Goal: Information Seeking & Learning: Compare options

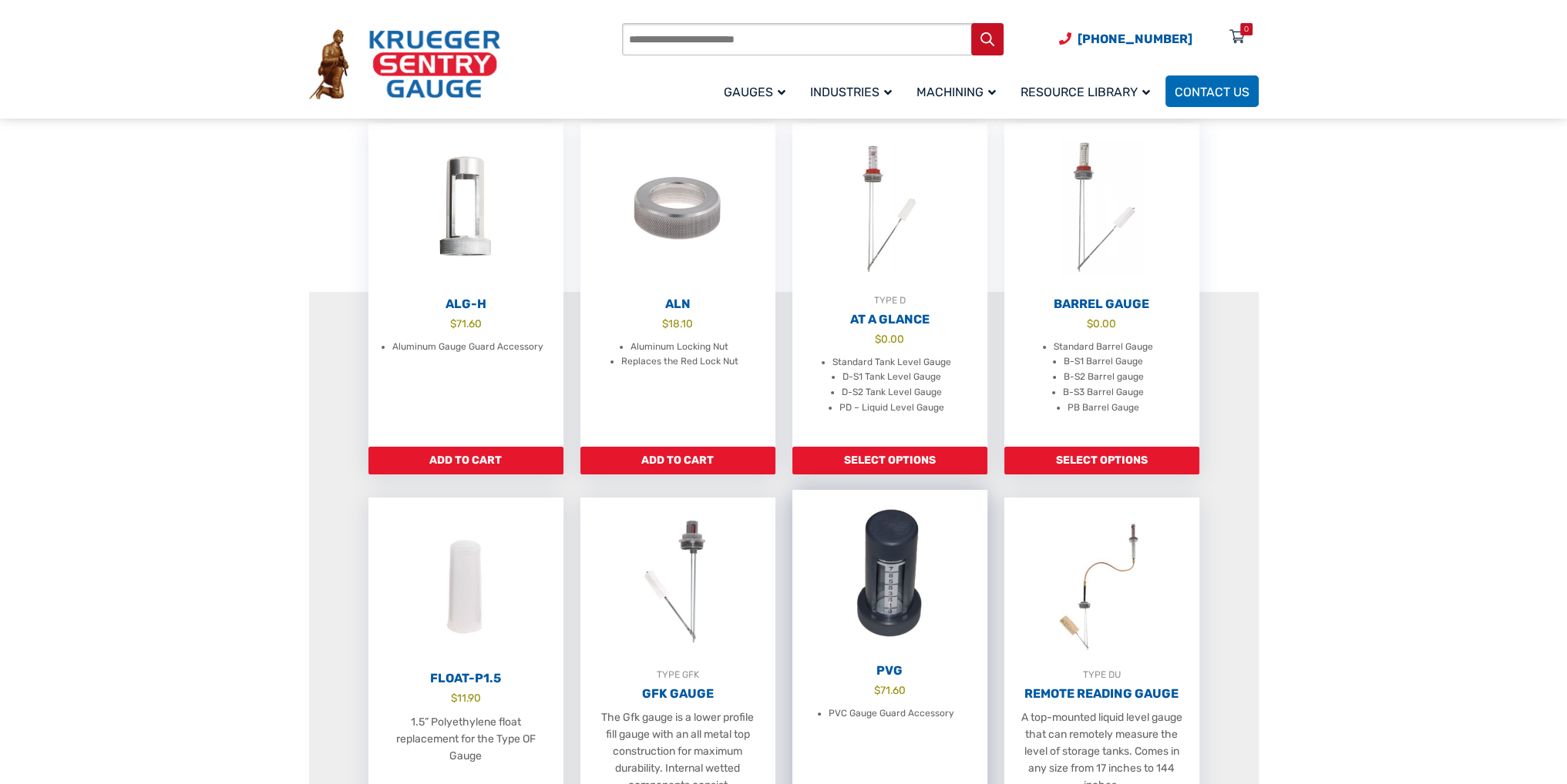
scroll to position [462, 0]
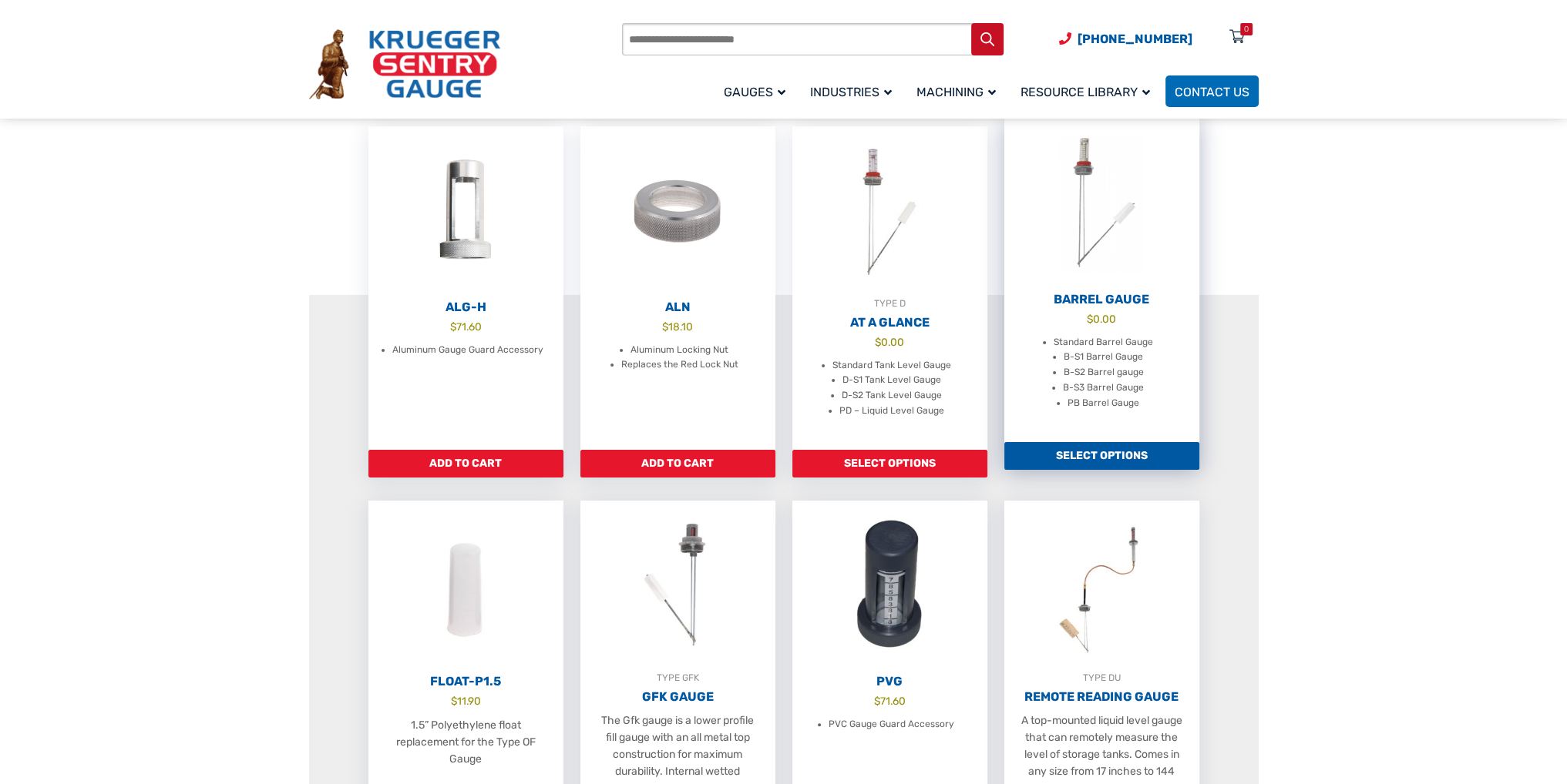
click at [1097, 365] on li "B-S1 Barrel Gauge" at bounding box center [1103, 357] width 79 height 15
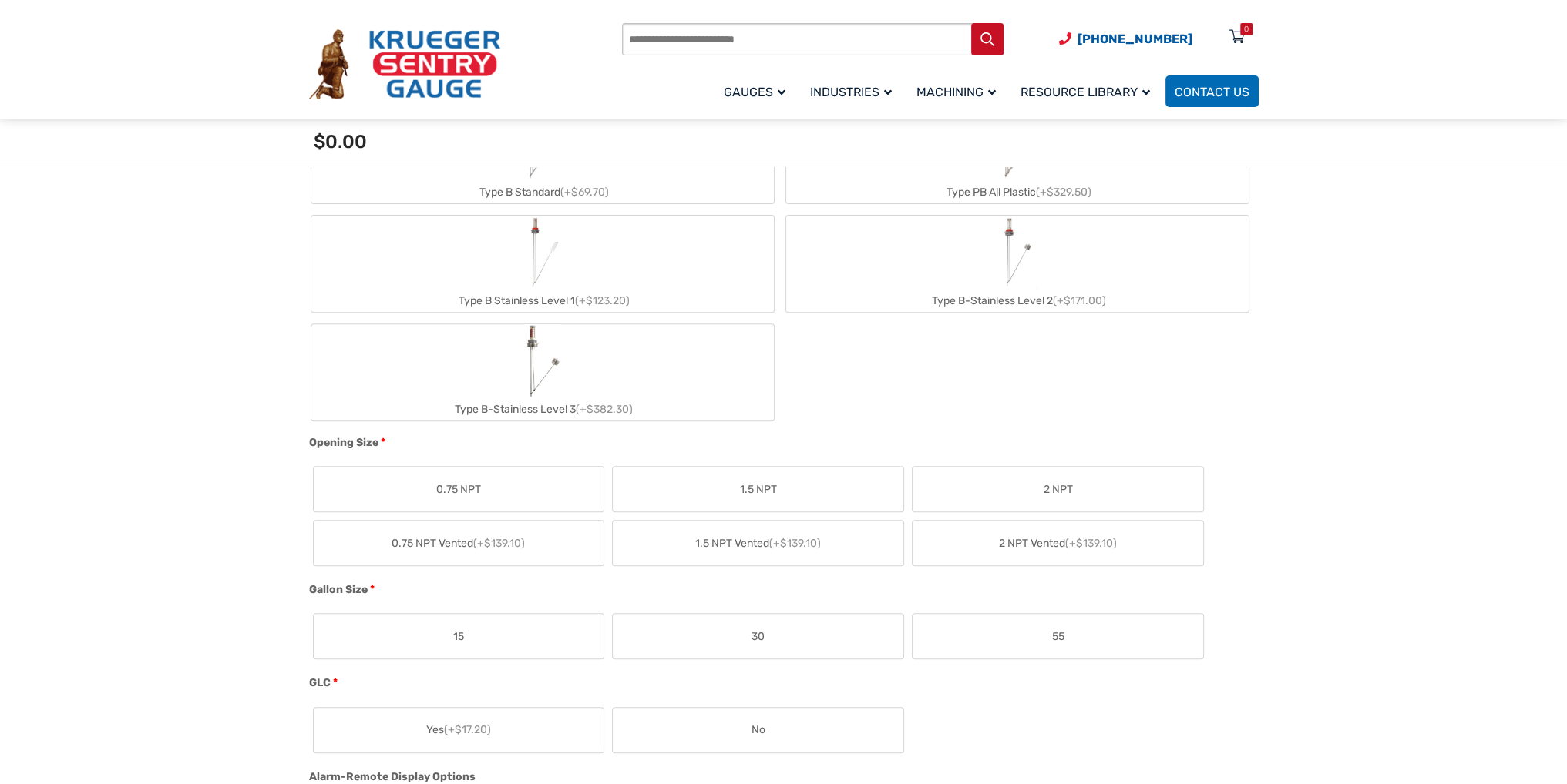
scroll to position [462, 0]
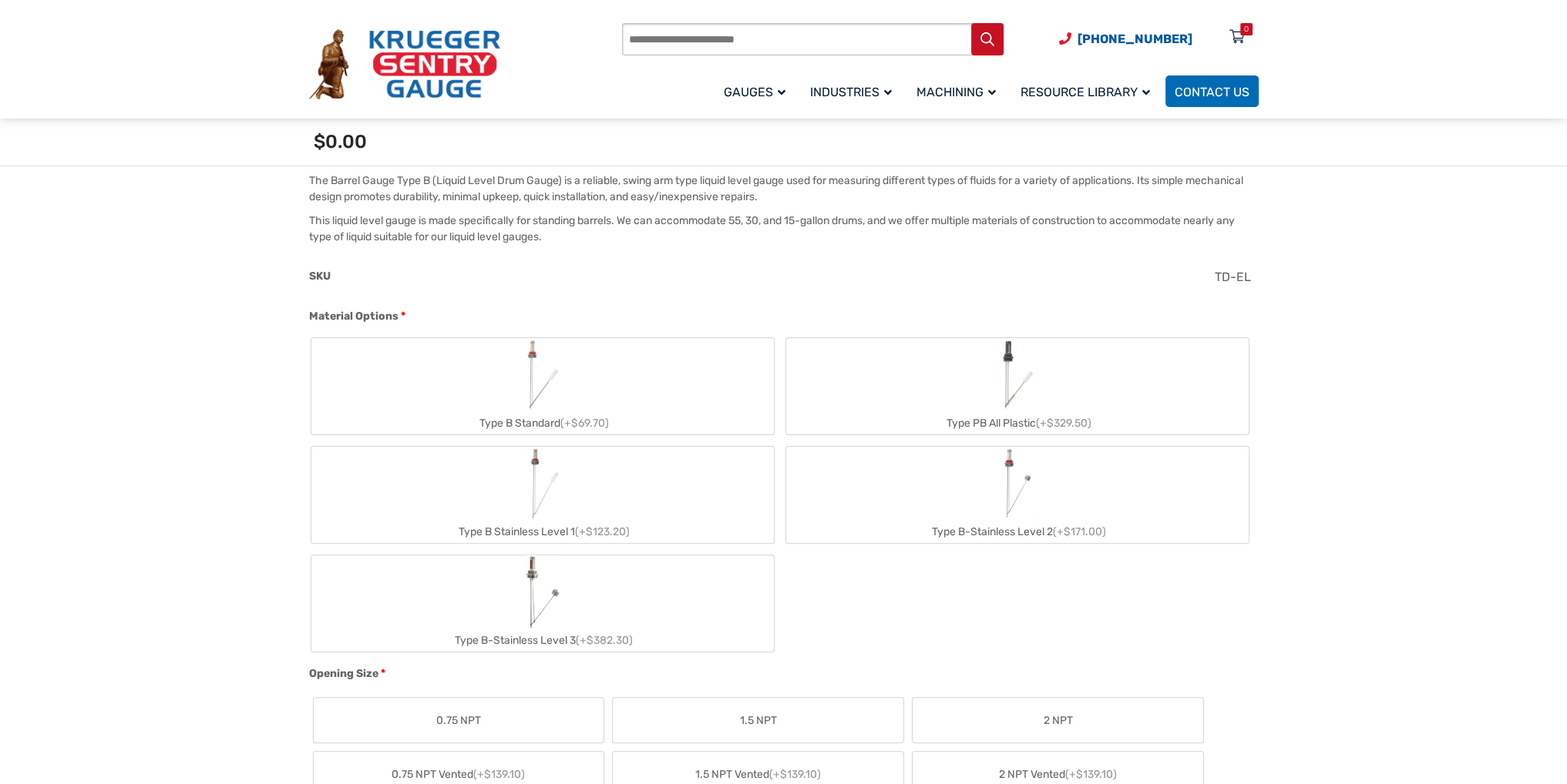
click at [543, 405] on img "Type B Standard" at bounding box center [542, 375] width 43 height 74
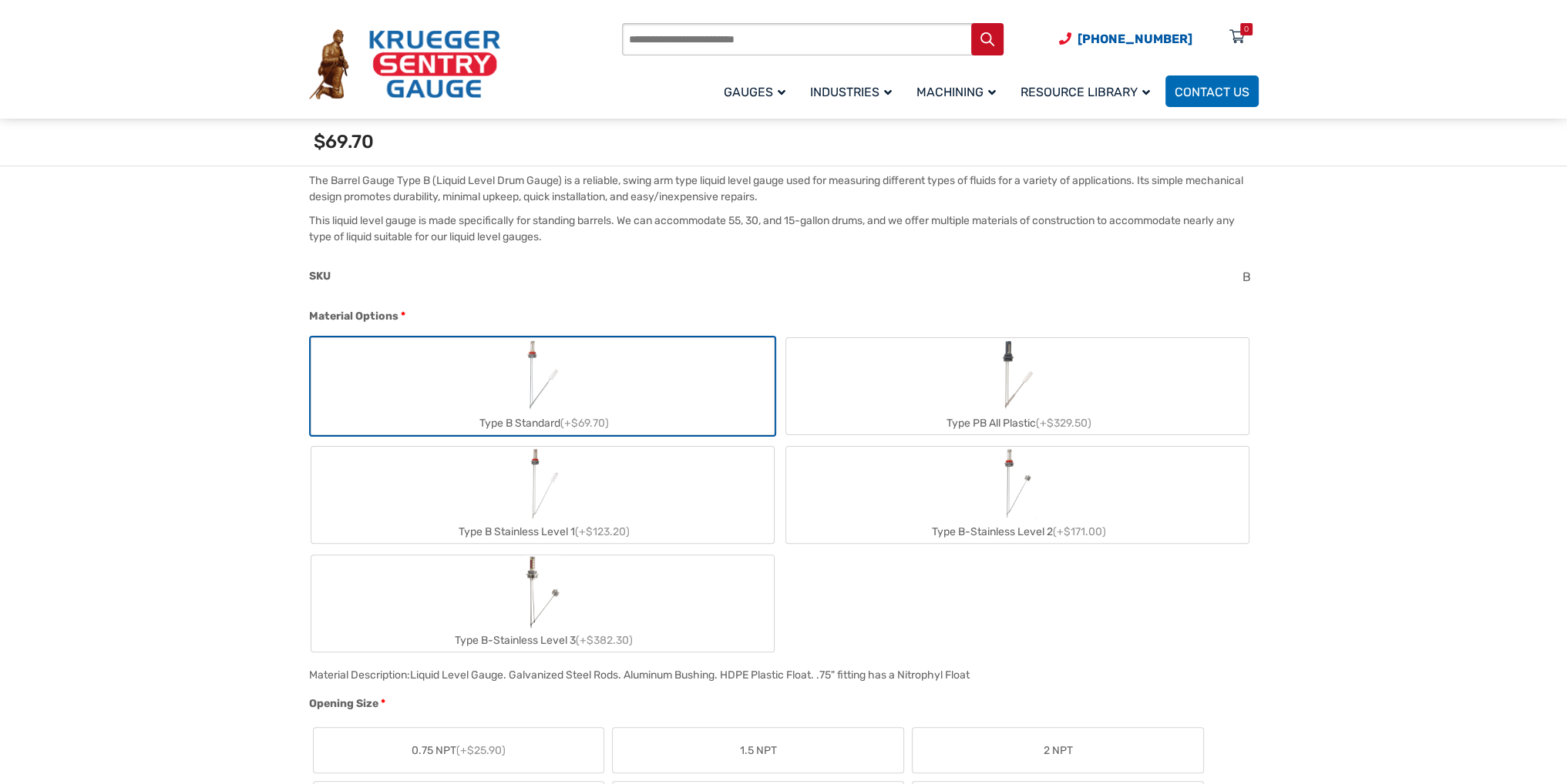
click at [585, 409] on label "Type B Standard (+$69.70)" at bounding box center [542, 386] width 463 height 97
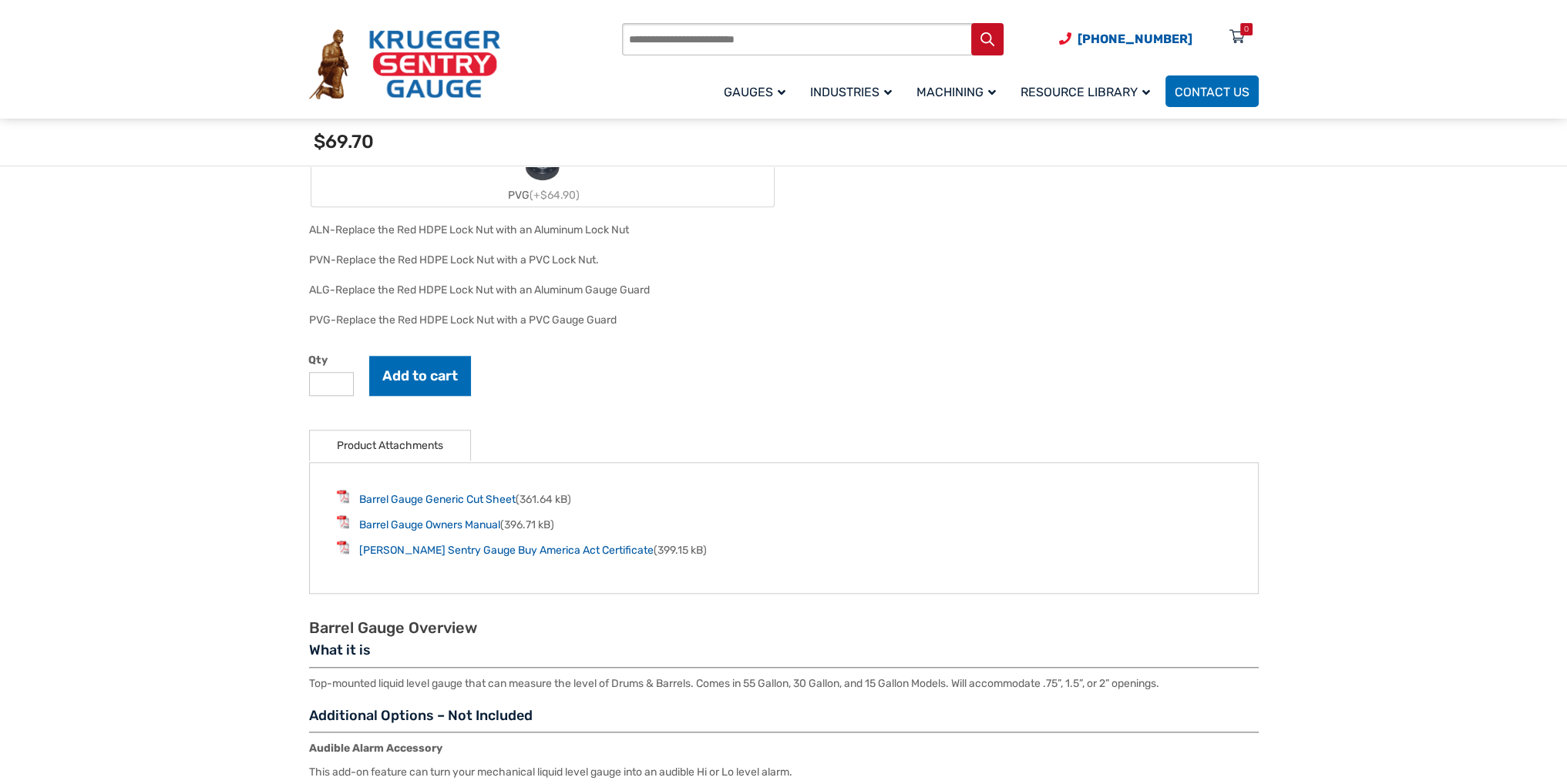
scroll to position [2080, 0]
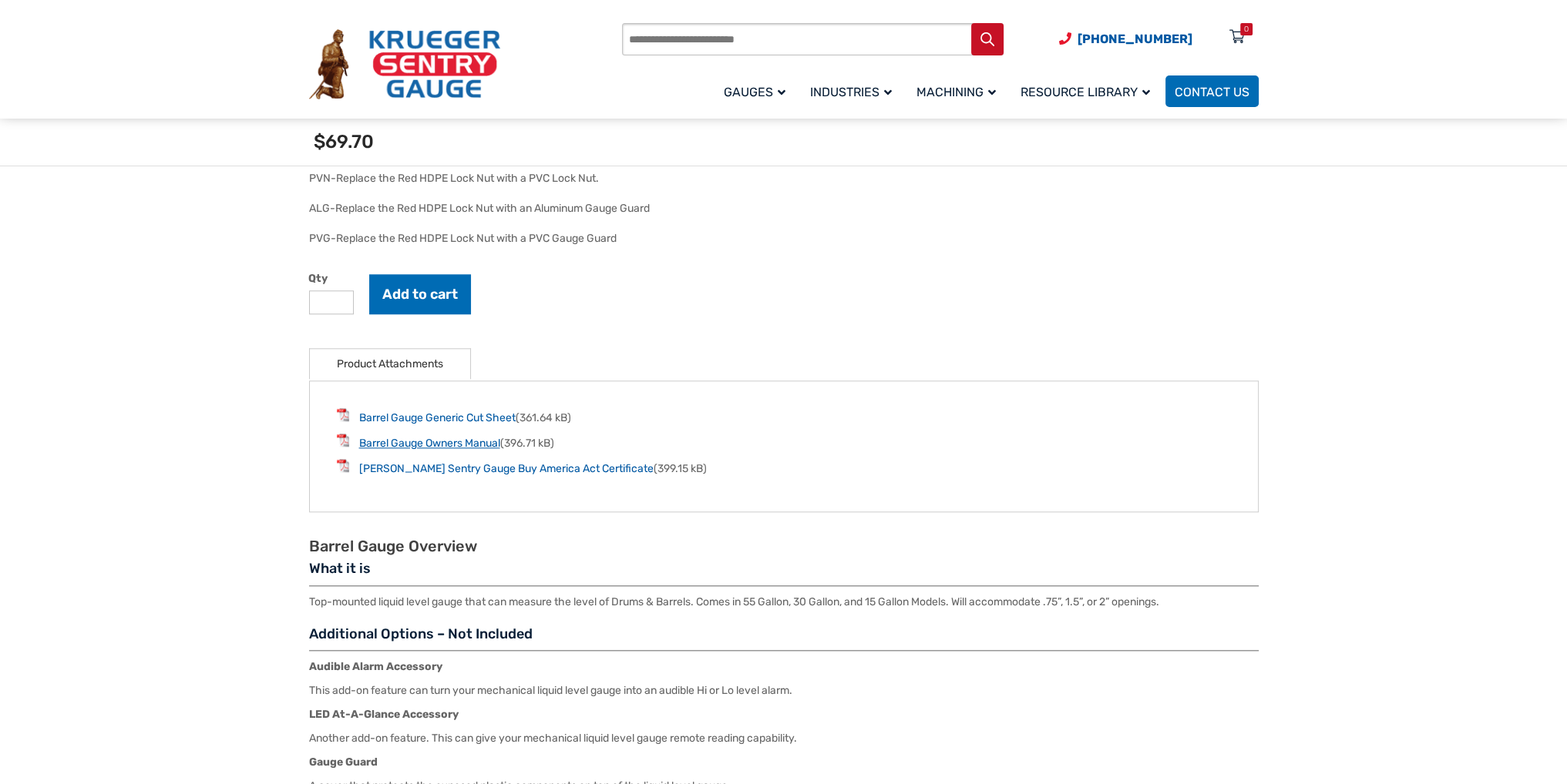
click at [445, 436] on link "Barrel Gauge Owners Manual" at bounding box center [430, 443] width 141 height 14
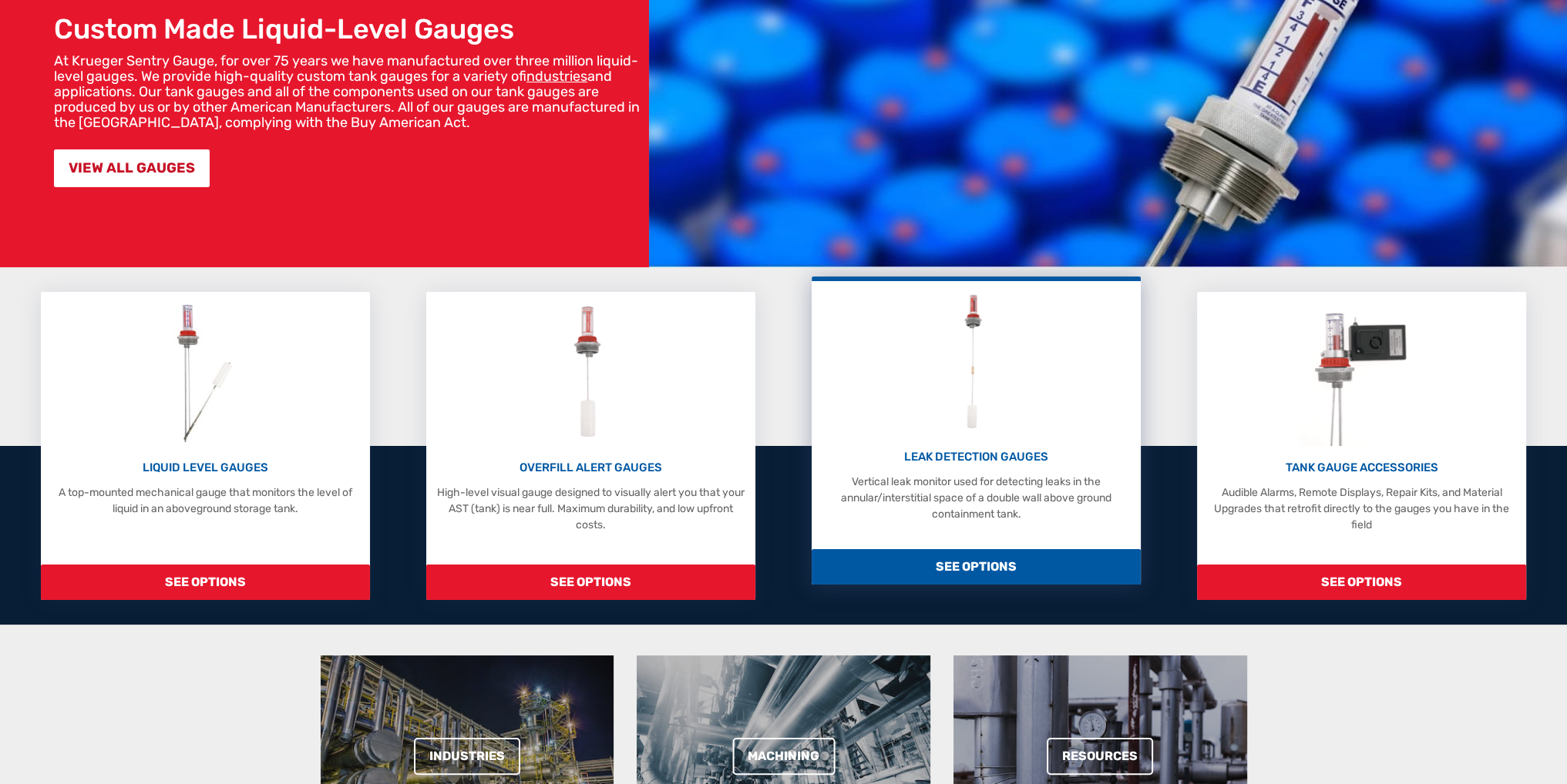
scroll to position [231, 0]
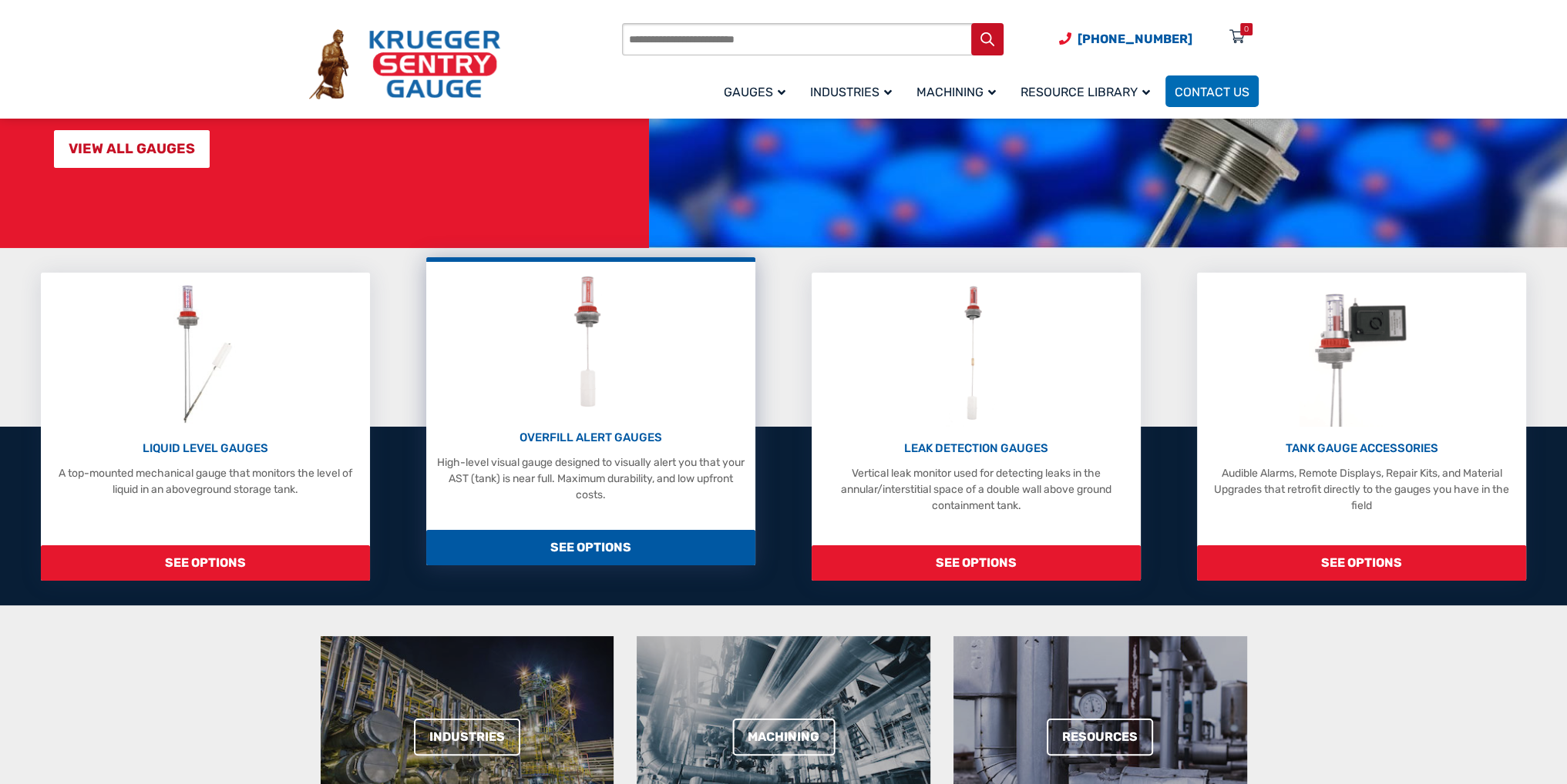
click at [578, 440] on p "OVERFILL ALERT GAUGES" at bounding box center [590, 437] width 314 height 17
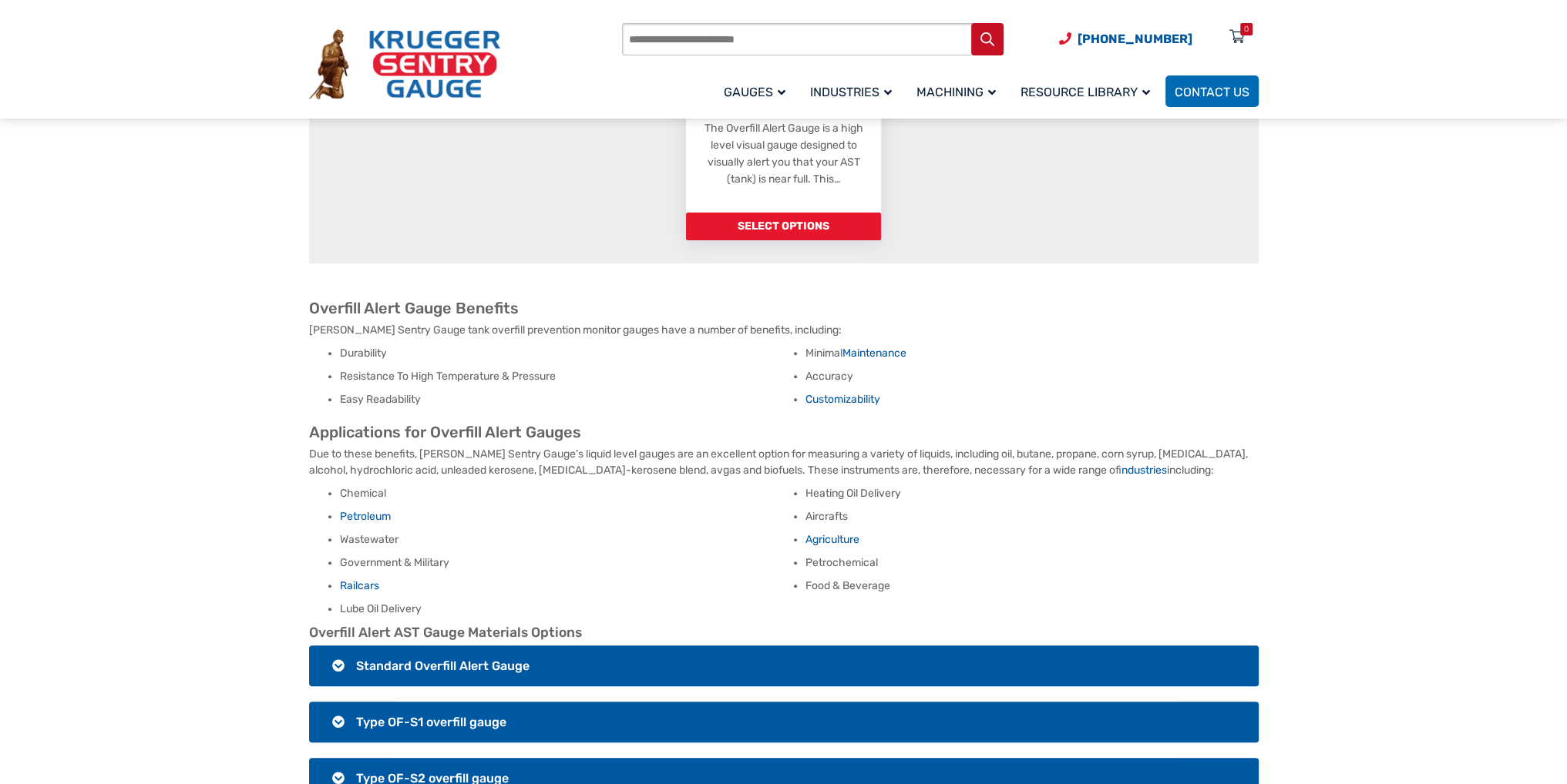
scroll to position [693, 0]
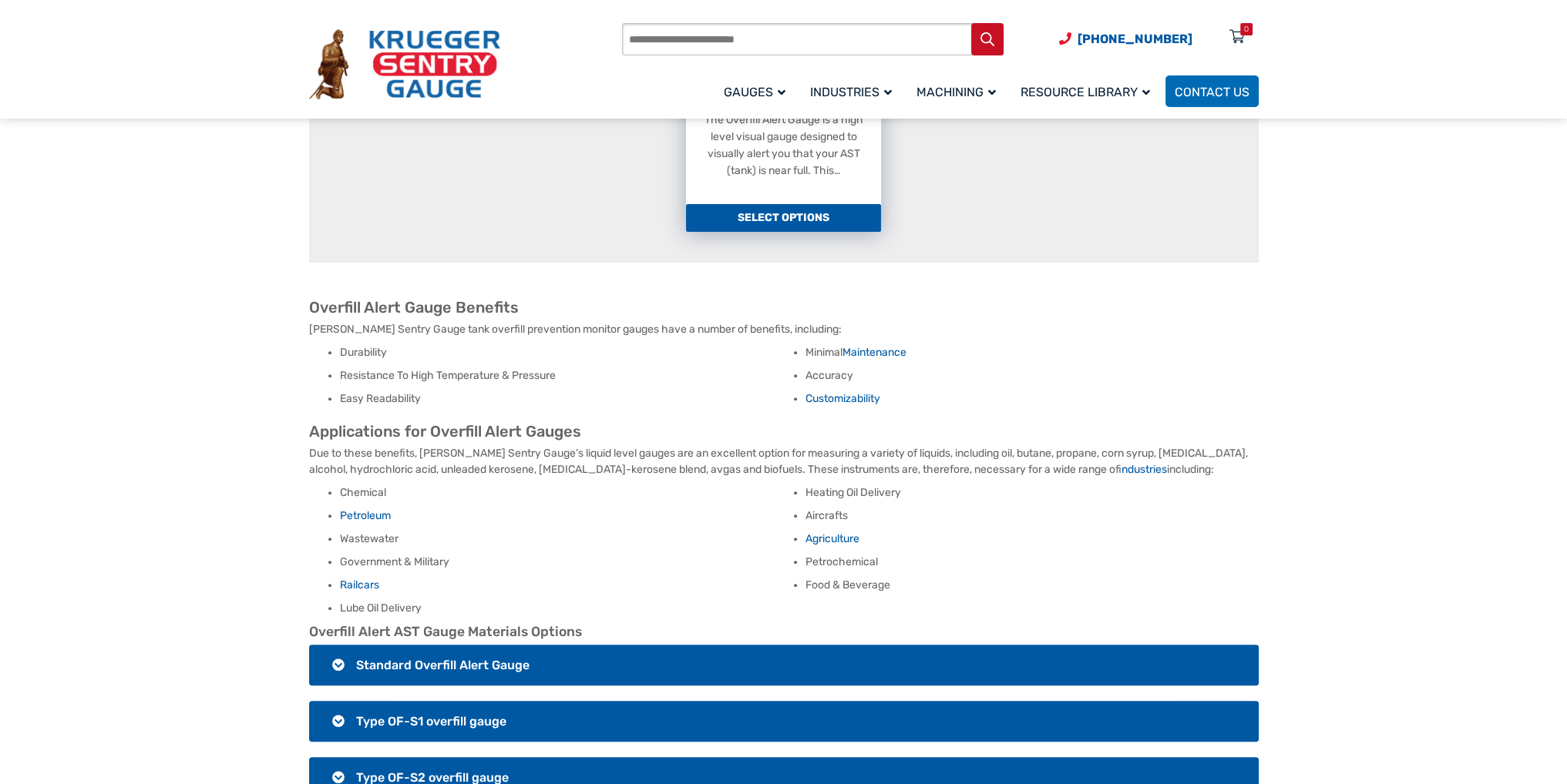
click at [780, 210] on link "Select options" at bounding box center [784, 217] width 195 height 28
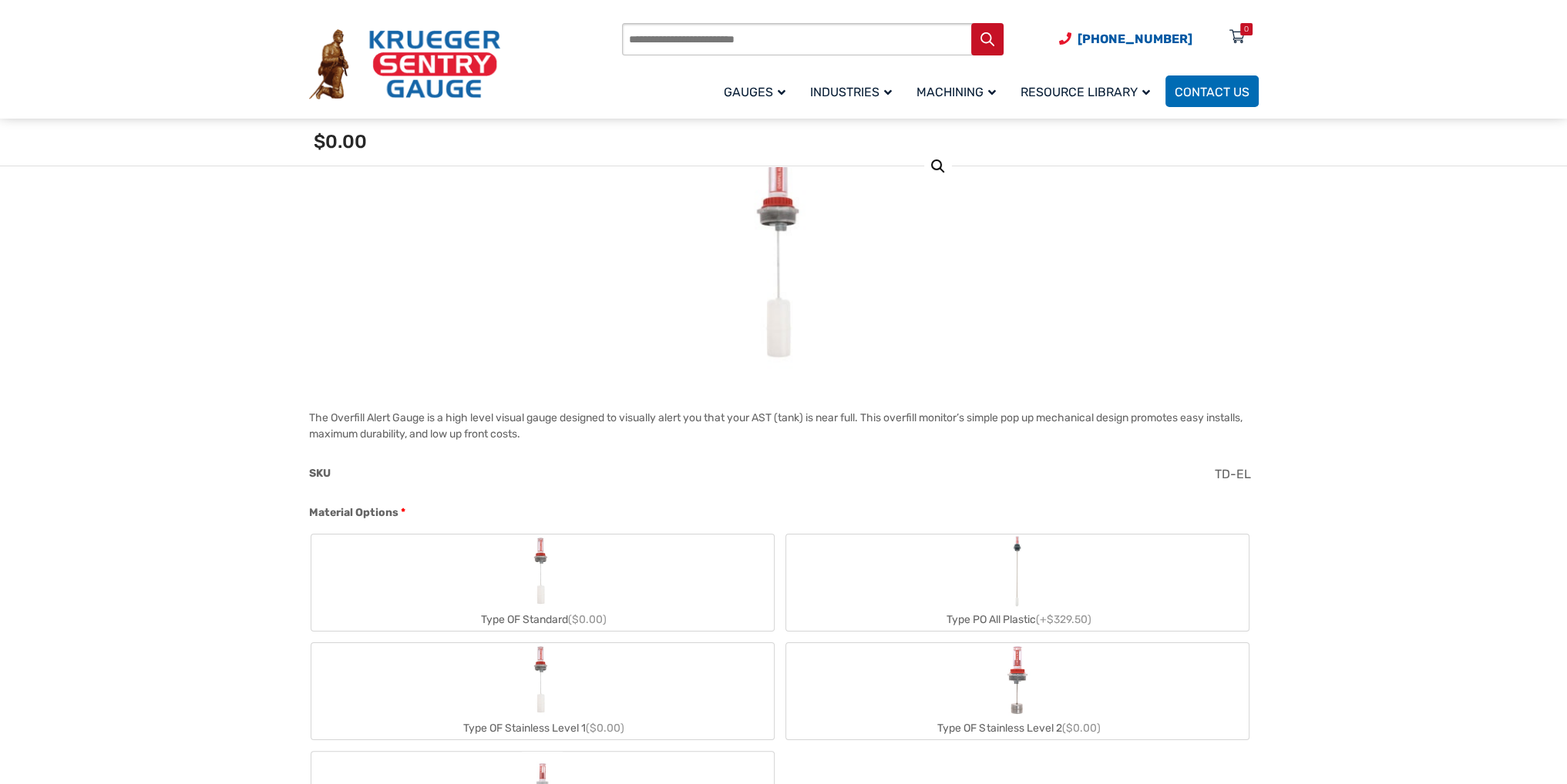
scroll to position [462, 0]
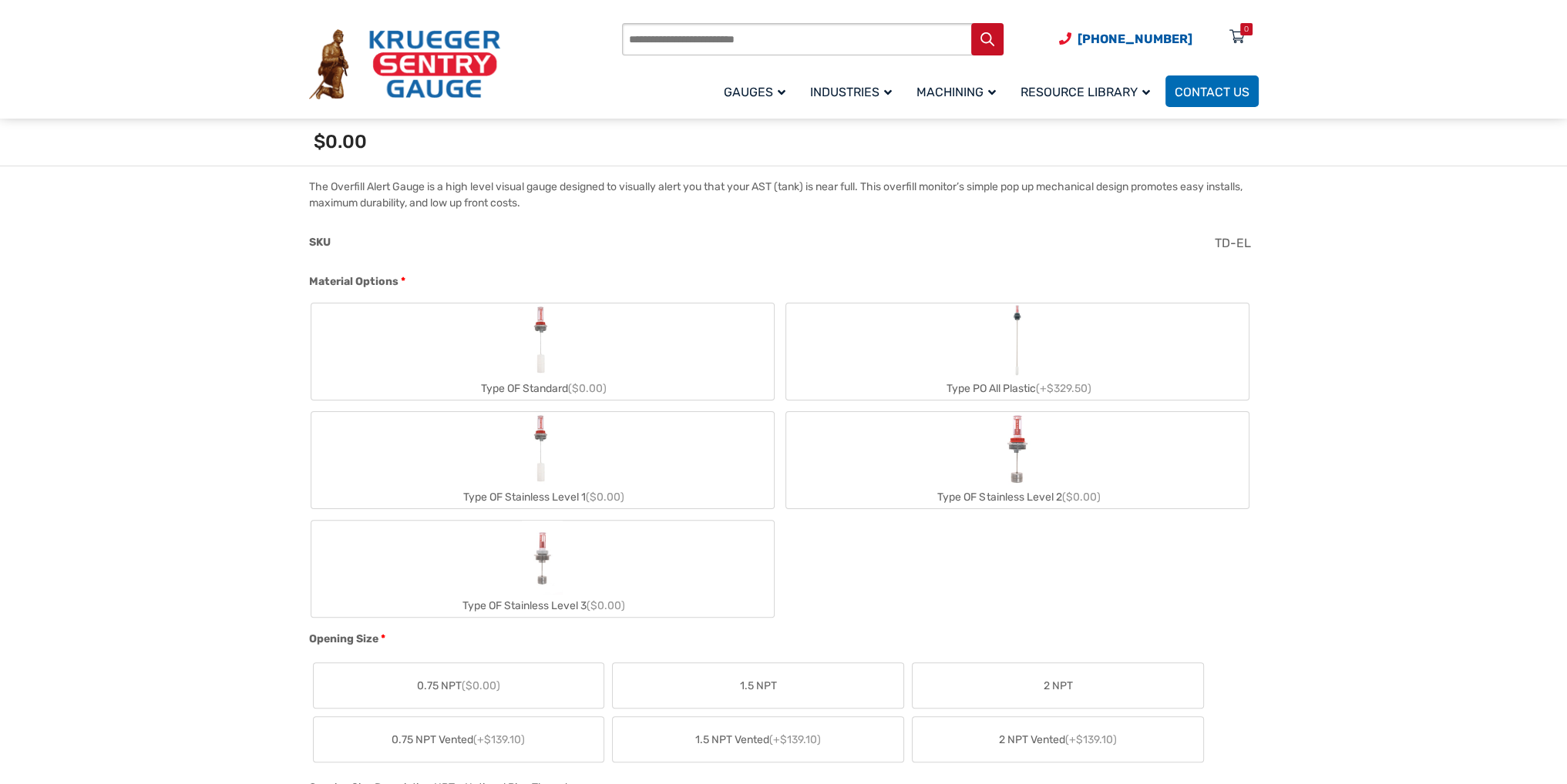
click at [577, 482] on label "Type OF Stainless Level 1 ($0.00)" at bounding box center [542, 461] width 463 height 97
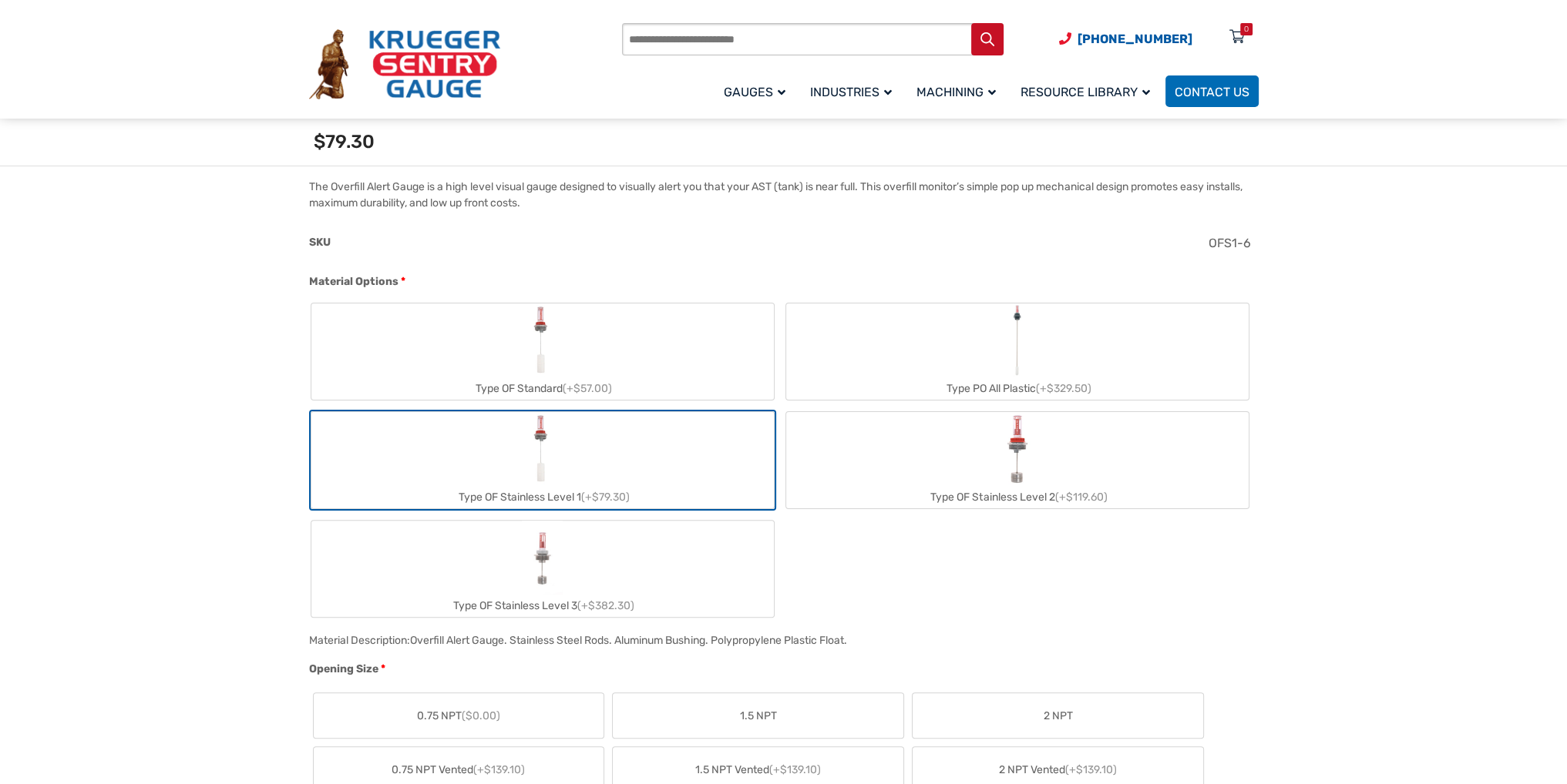
click at [578, 482] on label "Type OF Stainless Level 1 (+$79.30)" at bounding box center [542, 461] width 463 height 97
click at [958, 459] on label "Type OF Stainless Level 2 (+$119.60)" at bounding box center [1017, 461] width 463 height 97
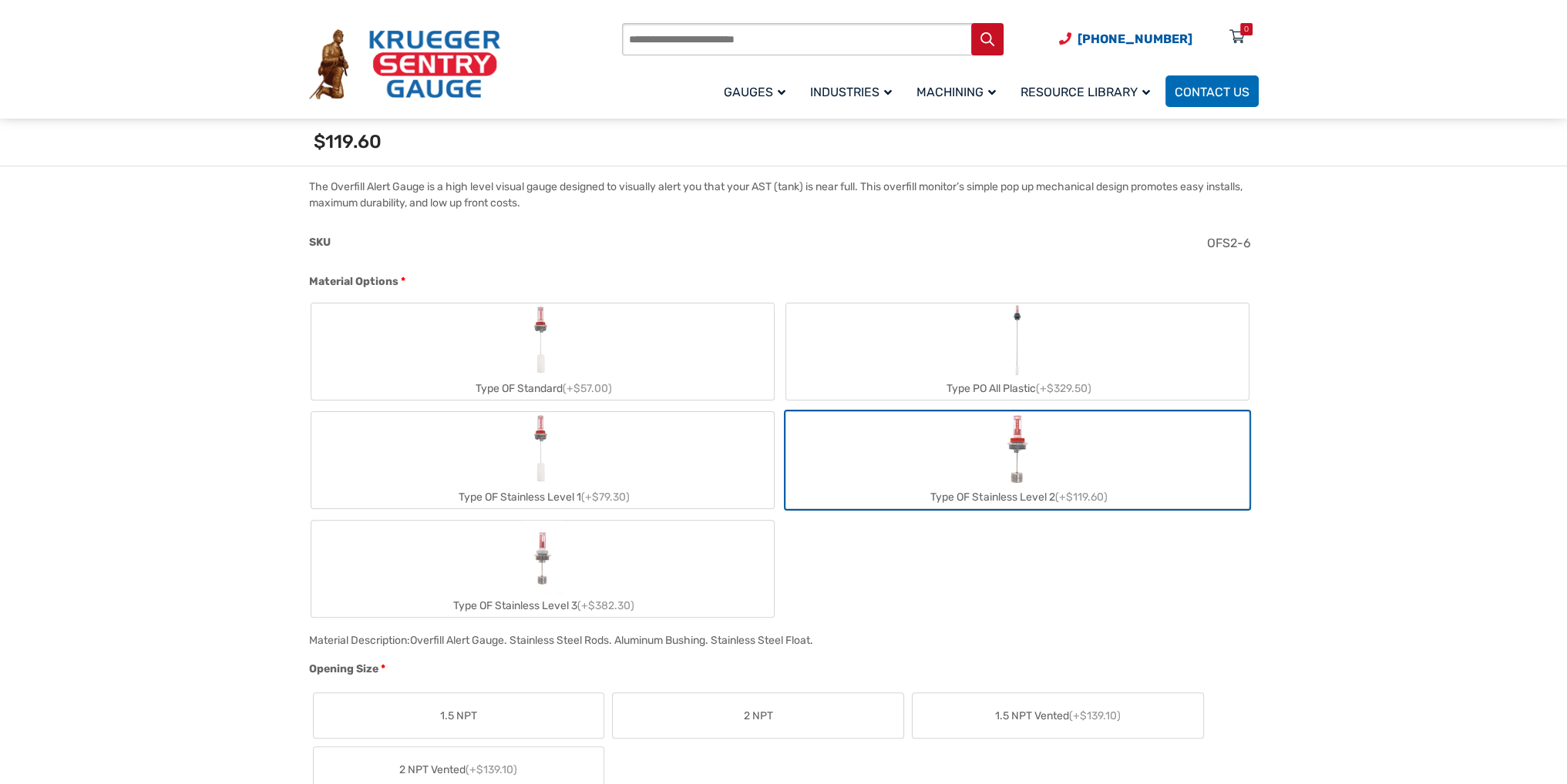
click at [668, 374] on label "Type OF Standard (+$57.00)" at bounding box center [542, 351] width 463 height 97
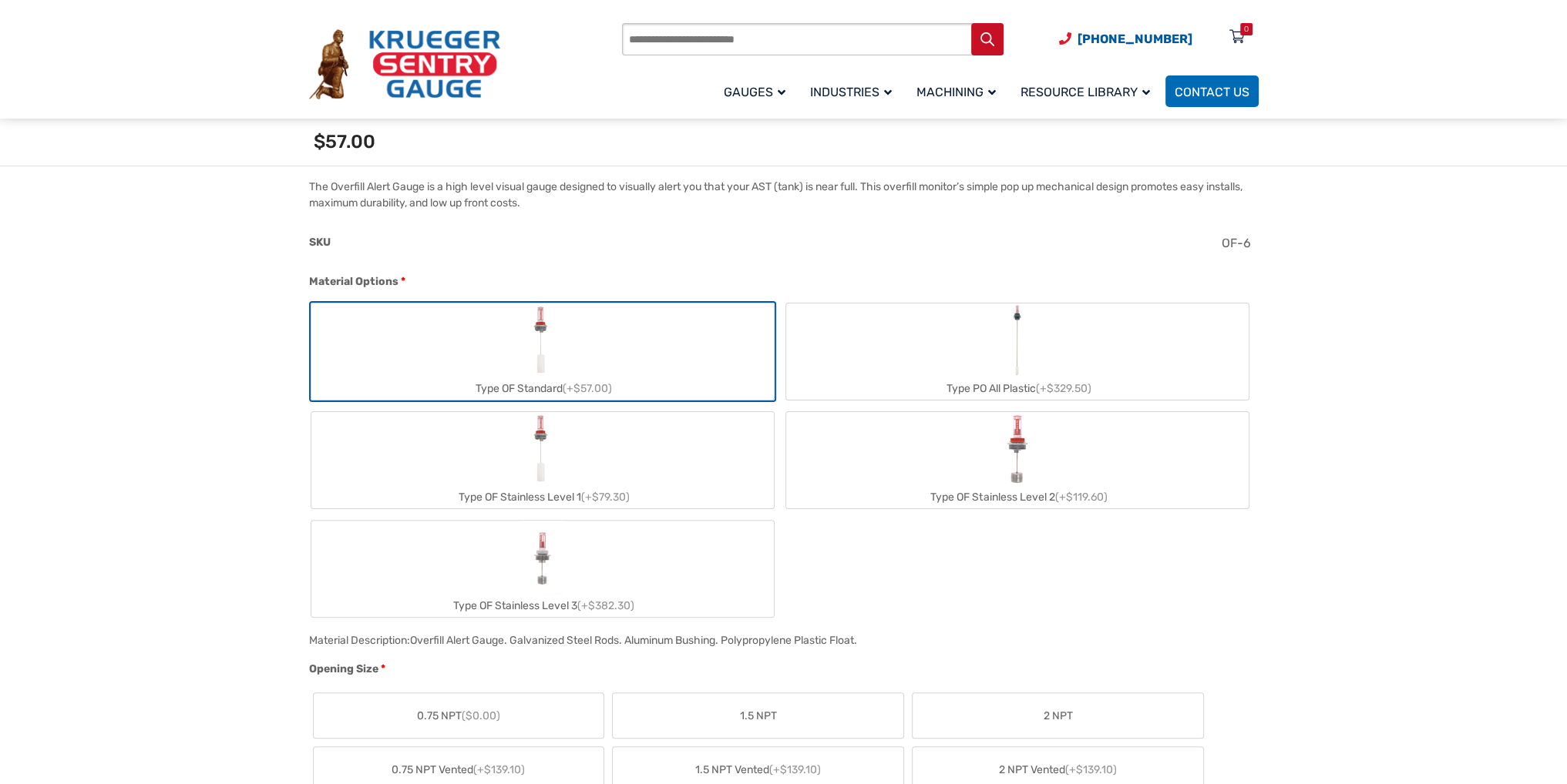
click at [900, 378] on div "Type PO All Plastic (+$329.50)" at bounding box center [1017, 388] width 463 height 22
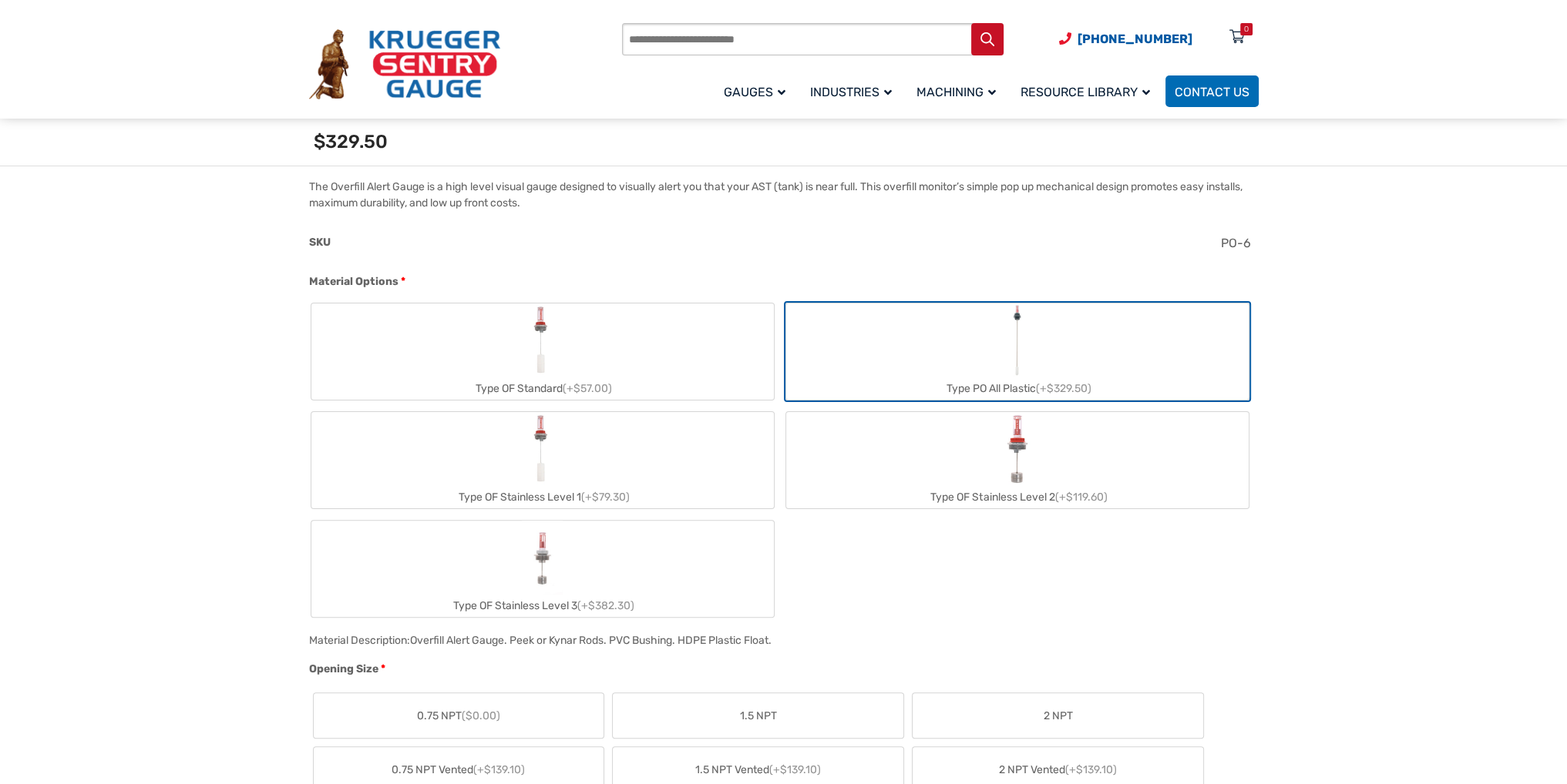
click at [697, 454] on label "Type OF Stainless Level 1 (+$79.30)" at bounding box center [542, 461] width 463 height 97
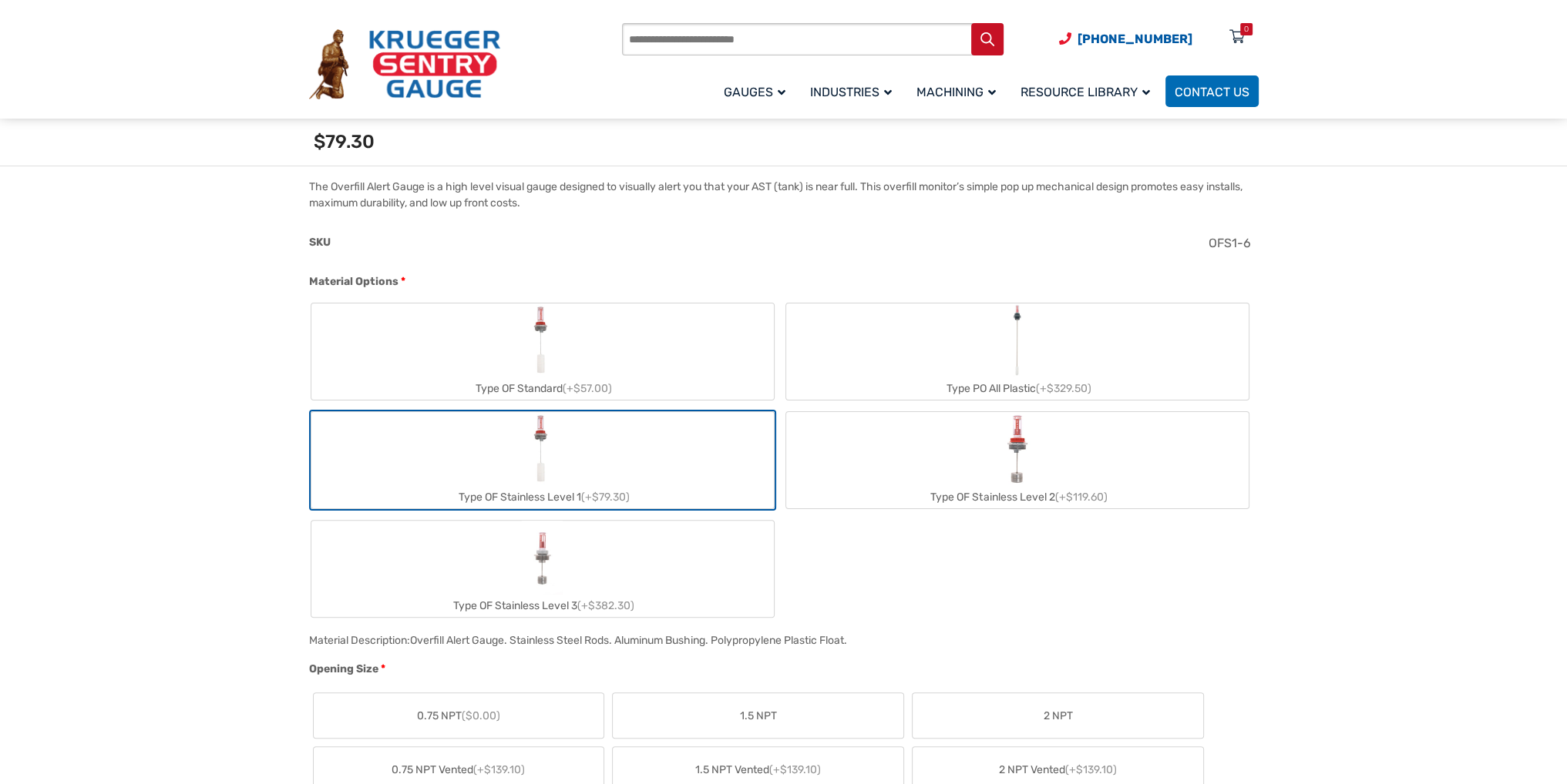
click at [988, 394] on div "Type PO All Plastic (+$329.50)" at bounding box center [1017, 388] width 463 height 22
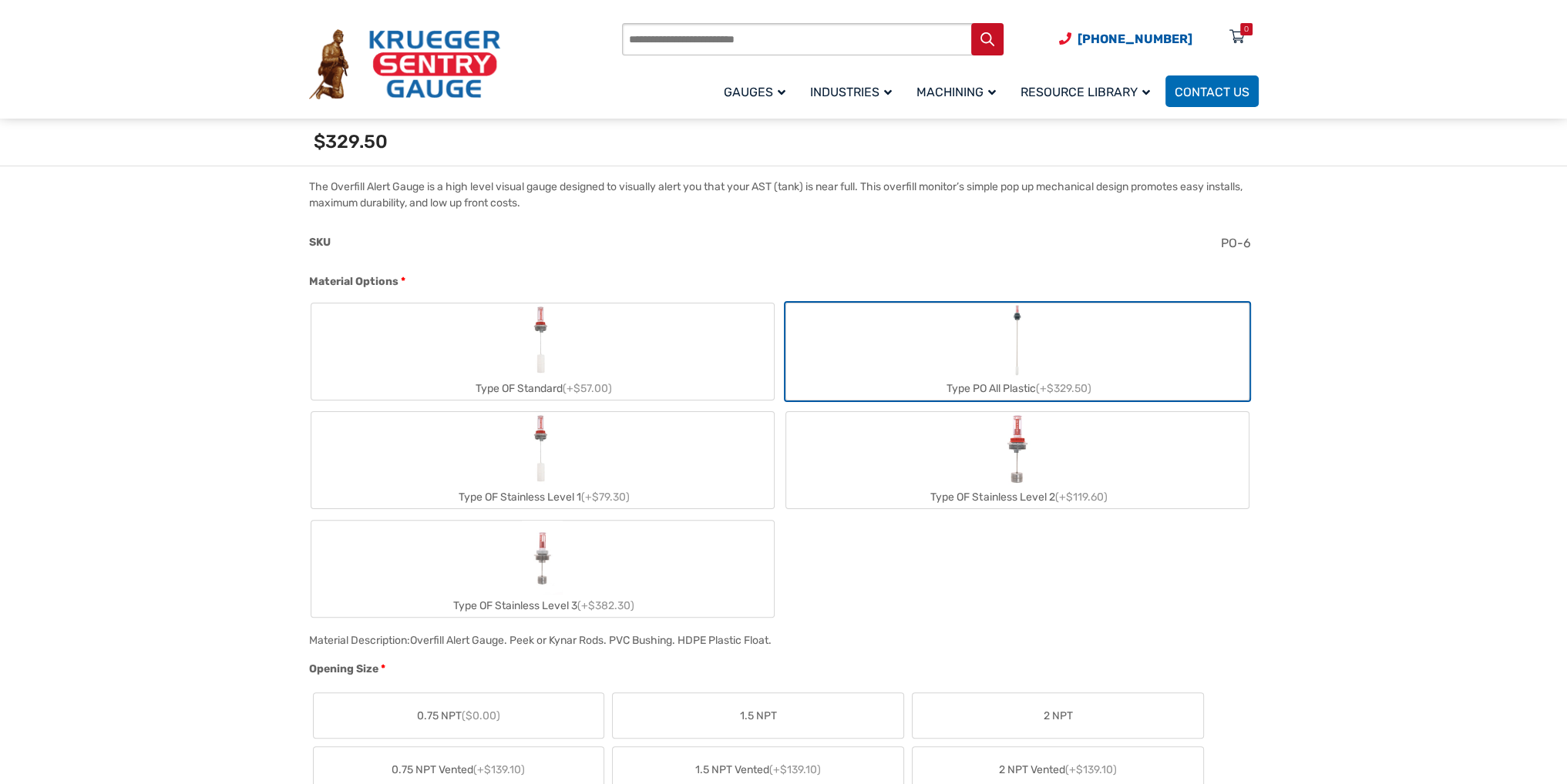
click at [585, 365] on label "Type OF Standard (+$57.00)" at bounding box center [542, 351] width 463 height 97
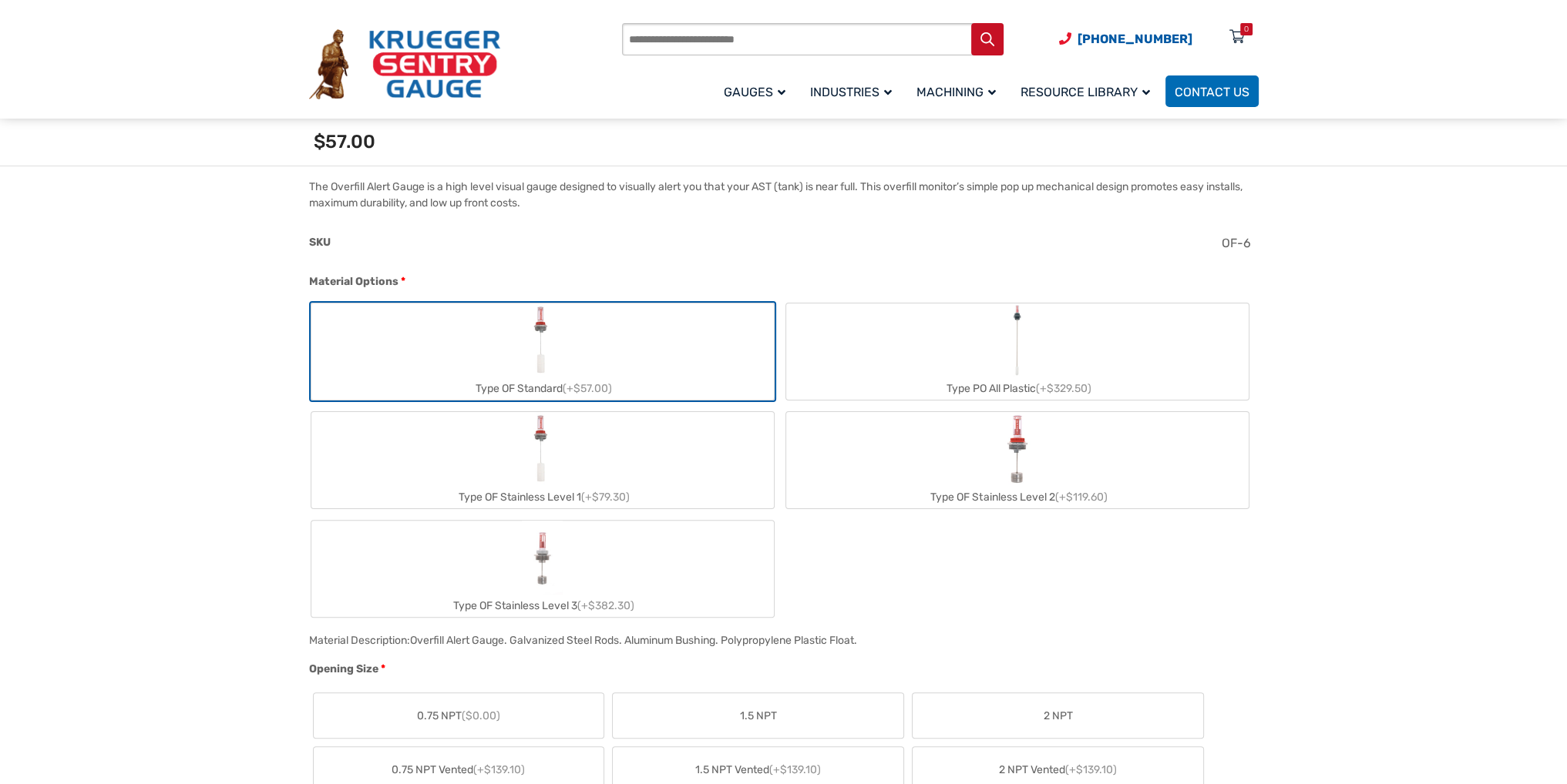
click at [570, 459] on label "Type OF Stainless Level 1 (+$79.30)" at bounding box center [542, 461] width 463 height 97
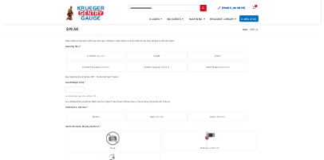
scroll to position [0, 0]
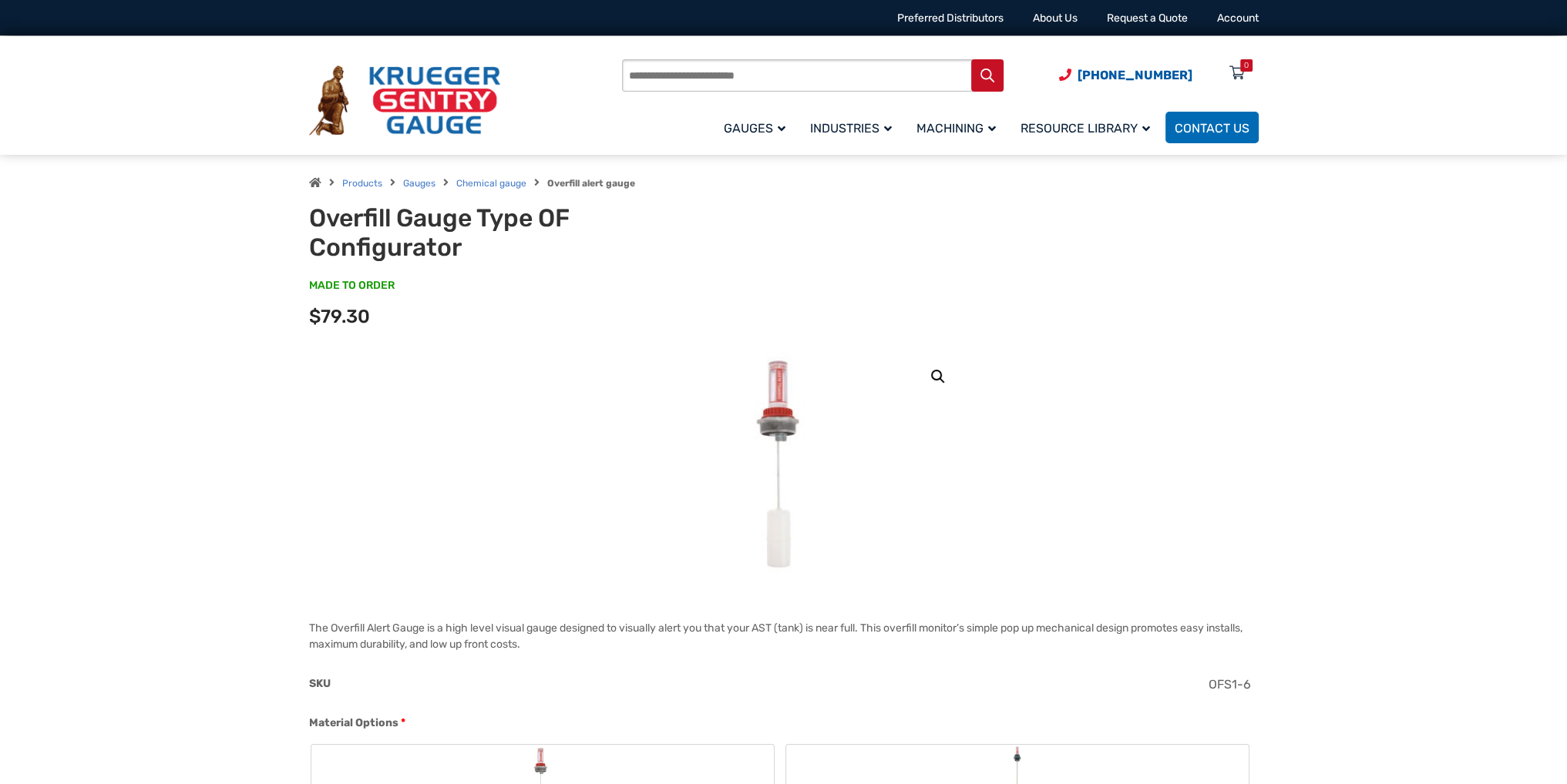
click at [783, 406] on img at bounding box center [784, 465] width 108 height 231
click at [940, 379] on link "🔍" at bounding box center [938, 377] width 28 height 28
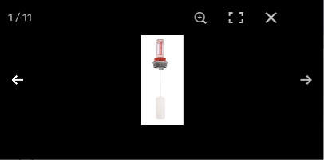
click at [13, 77] on button "Previous (arrow left)" at bounding box center [28, 80] width 56 height 80
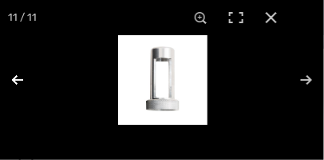
click at [15, 77] on button "Previous (arrow left)" at bounding box center [28, 80] width 56 height 80
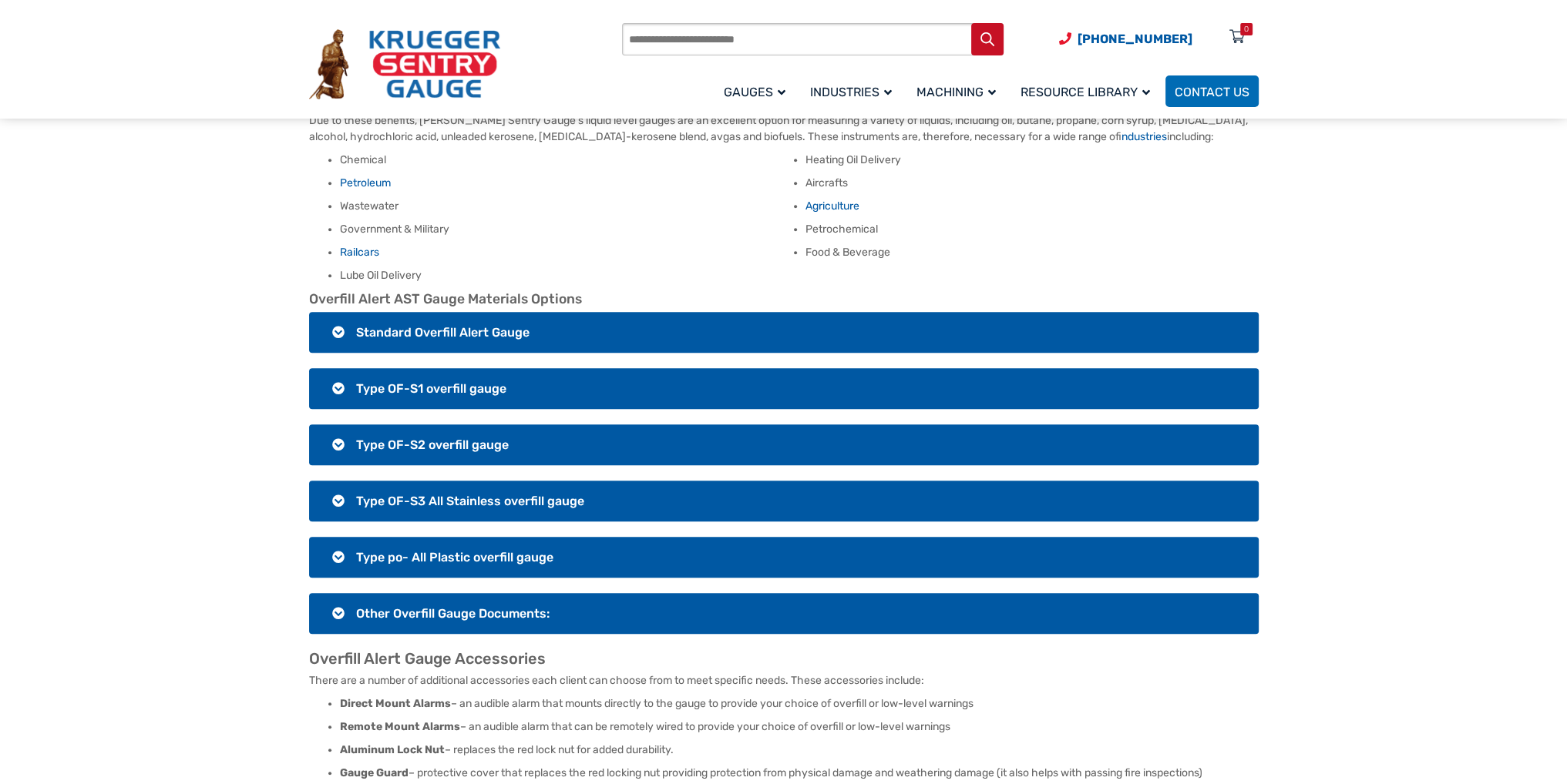
scroll to position [832, 0]
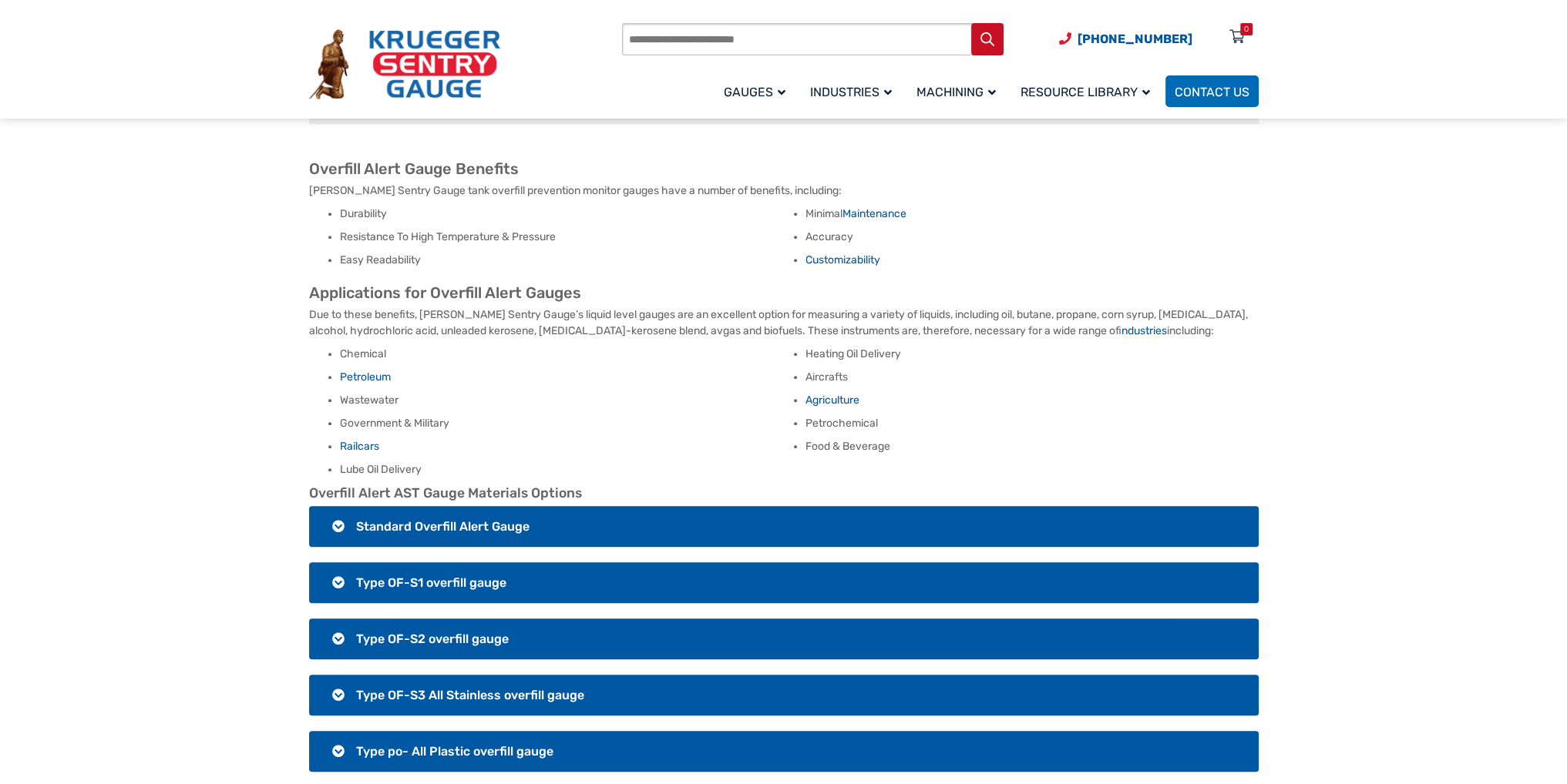
click at [312, 155] on span "Standard Overfill Alert Gauge" at bounding box center [443, 526] width 174 height 14
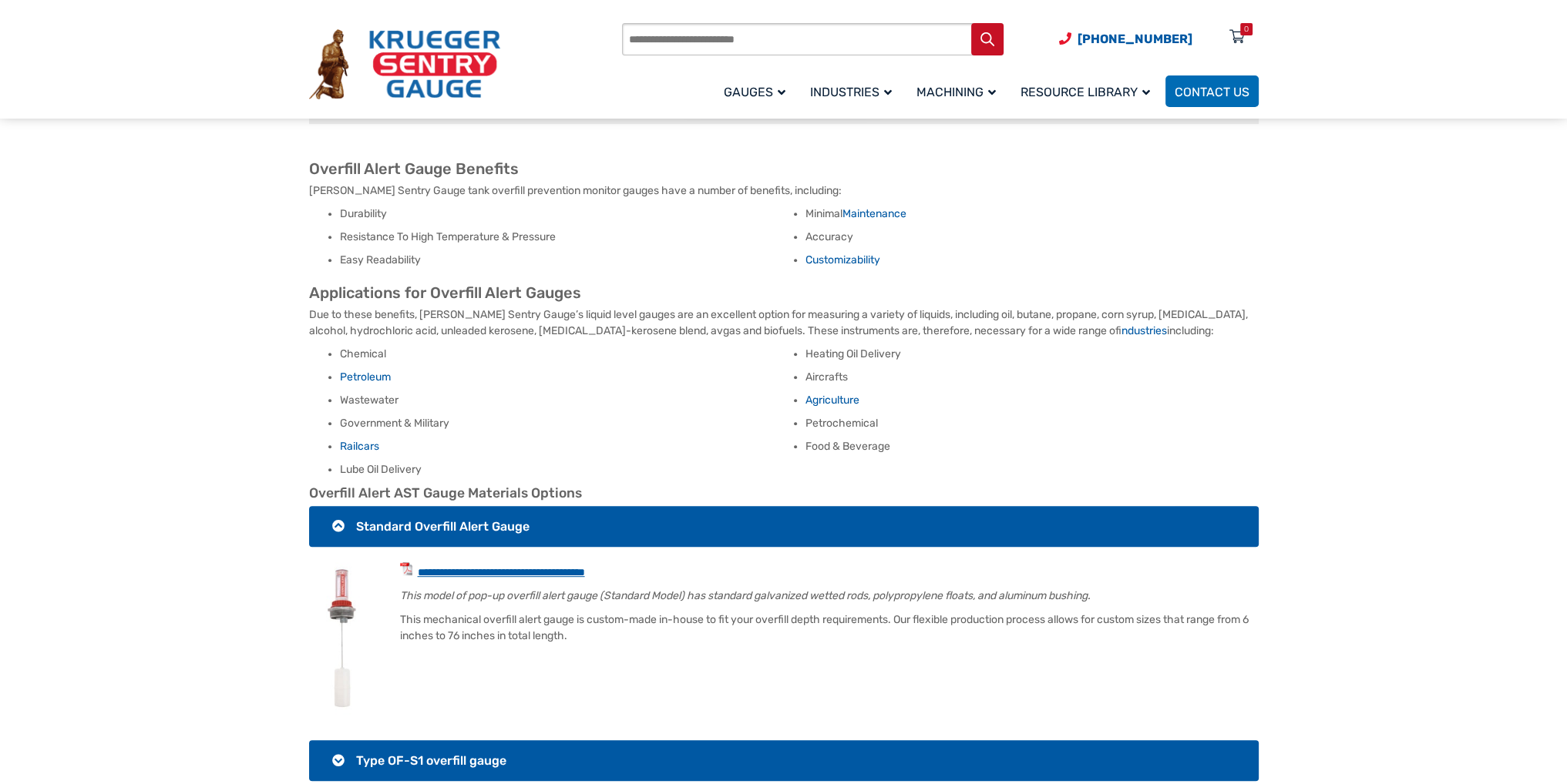
click at [312, 155] on link "**********" at bounding box center [500, 572] width 167 height 11
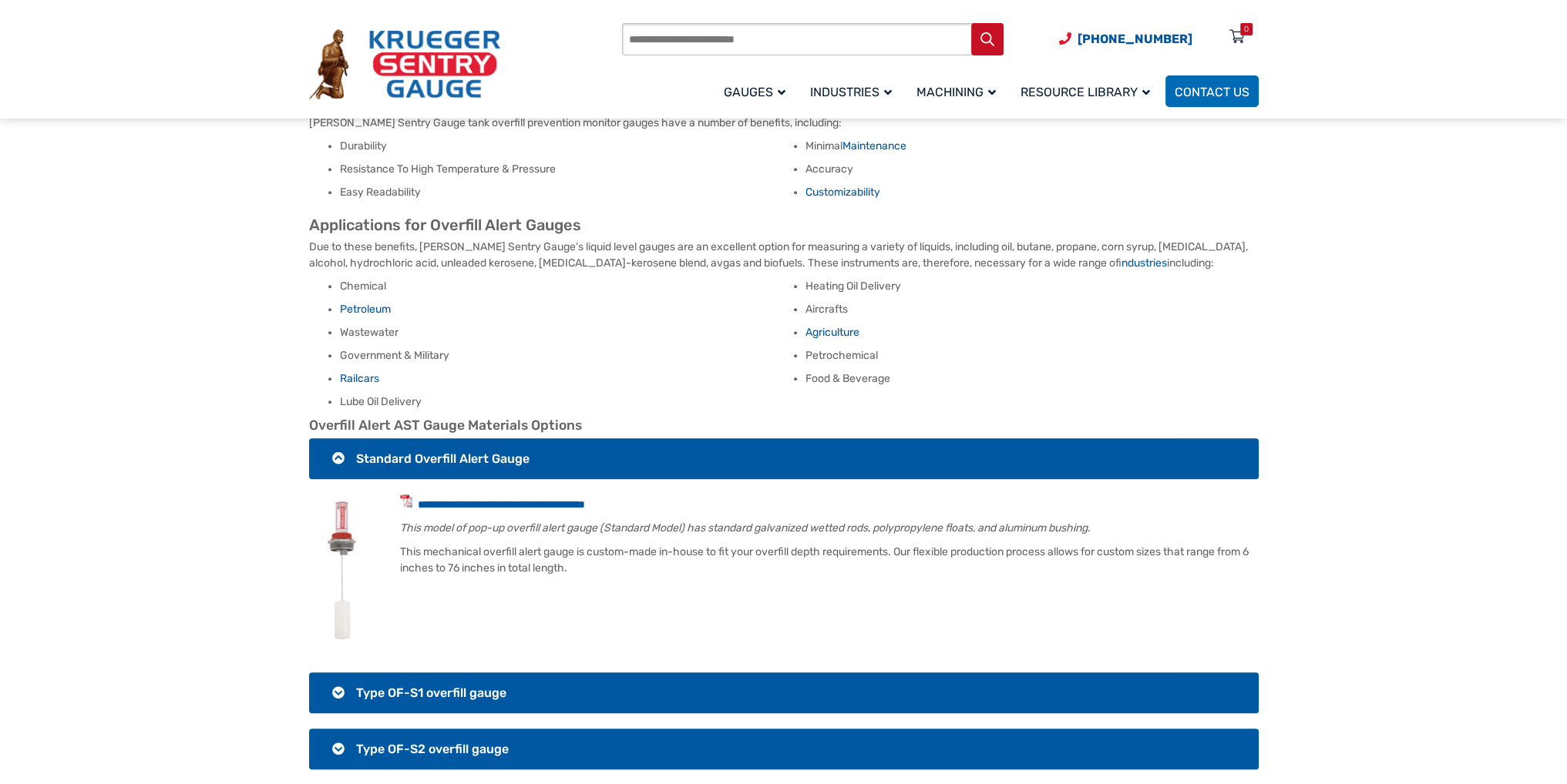
scroll to position [1156, 0]
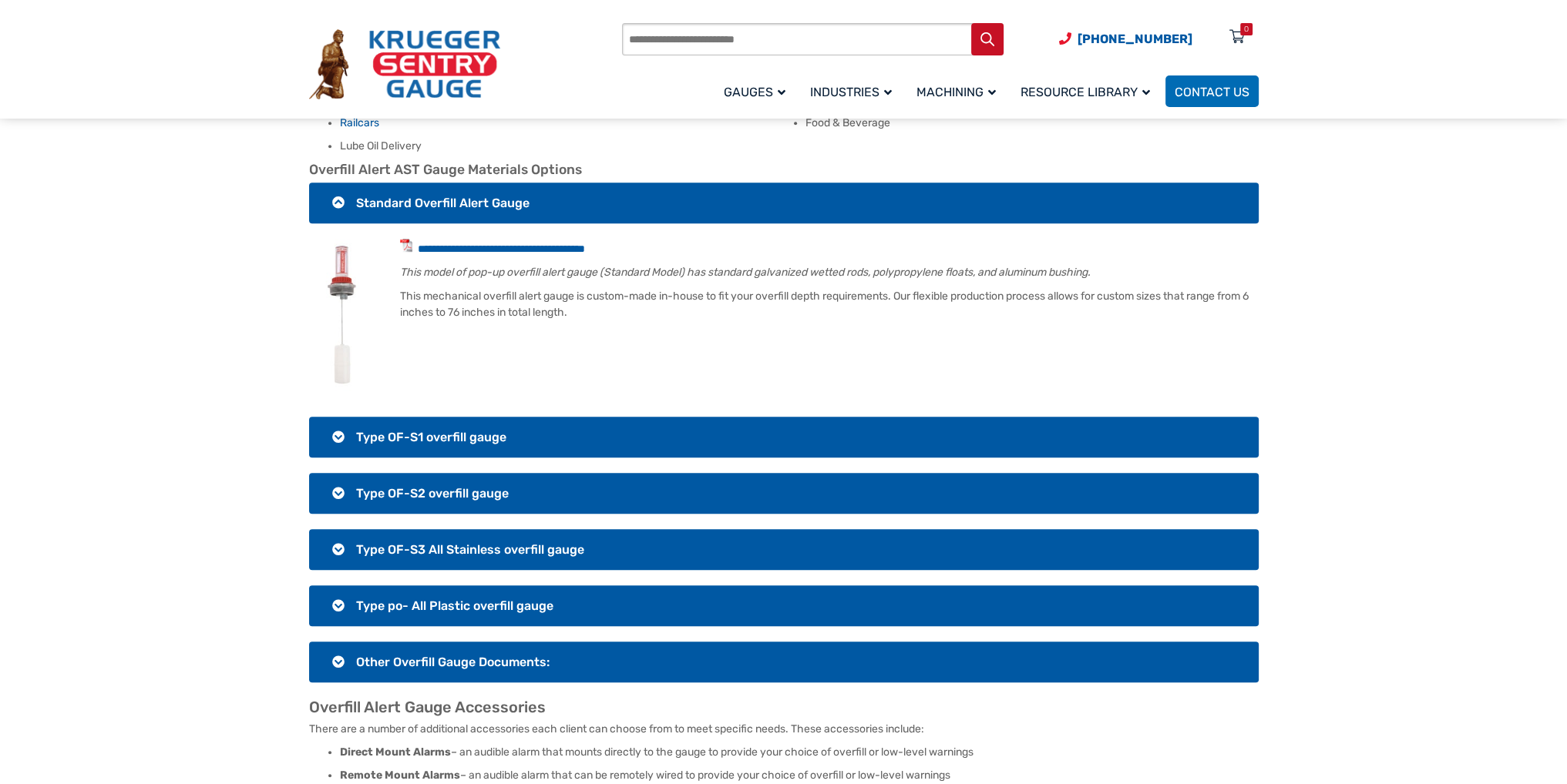
click at [312, 155] on span "Type OF-S1 overfill gauge" at bounding box center [432, 436] width 151 height 14
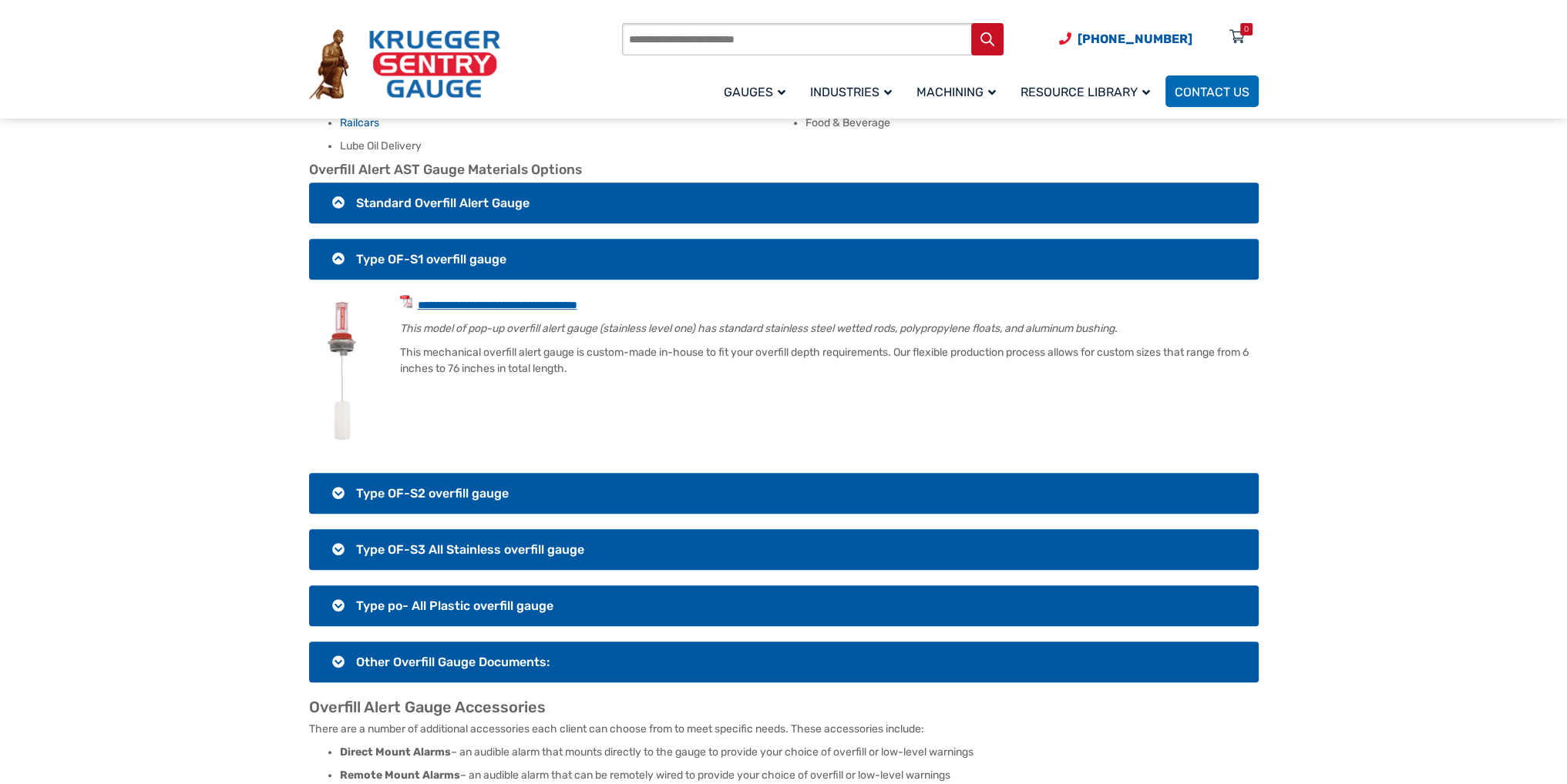
click at [312, 155] on link "**********" at bounding box center [497, 304] width 159 height 11
click at [312, 155] on span "Type OF-S2 overfill gauge" at bounding box center [433, 492] width 153 height 14
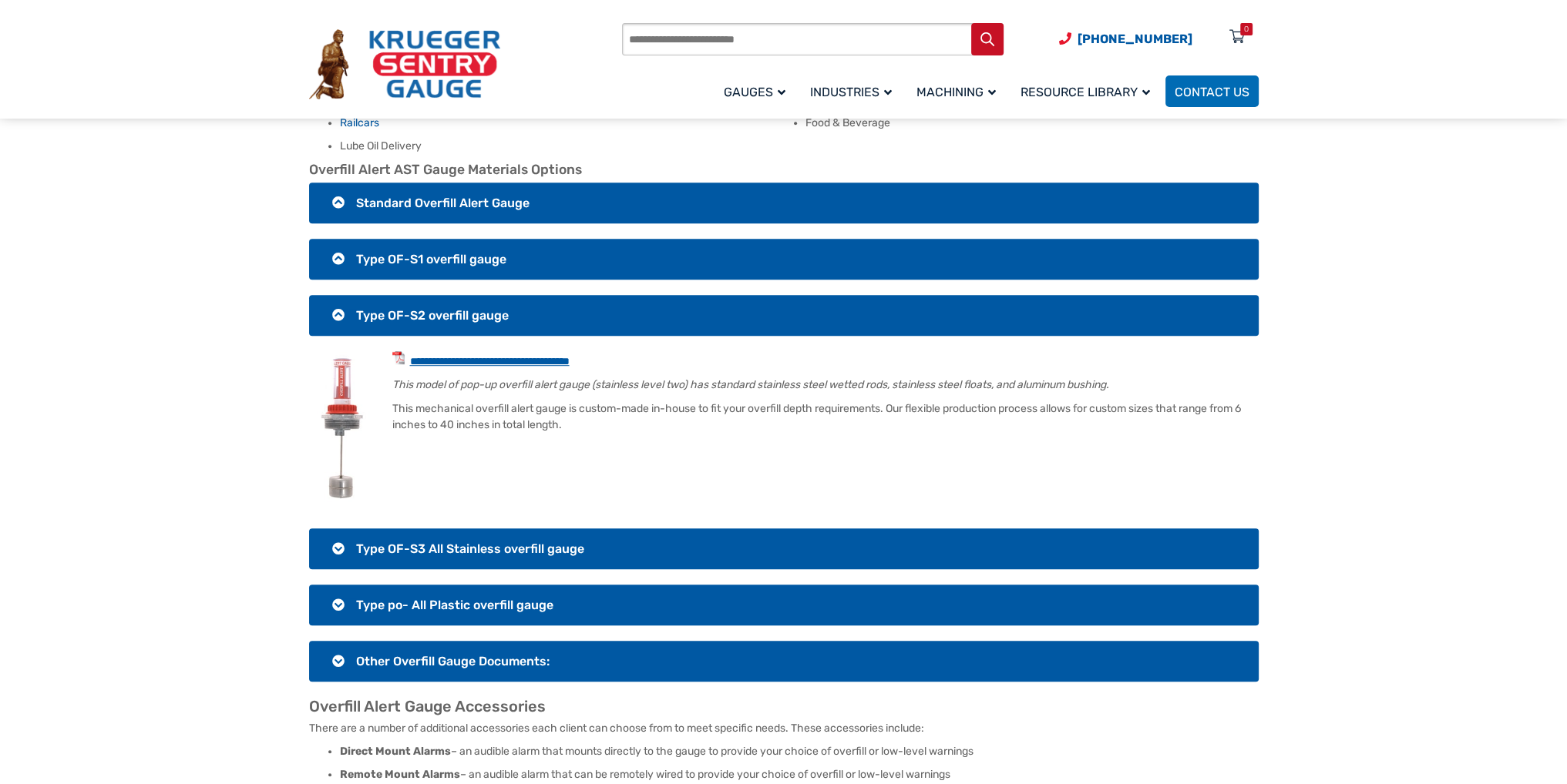
click at [312, 155] on link "**********" at bounding box center [489, 361] width 159 height 11
click at [312, 155] on span "Type OF-S3 All Stainless overfill gauge" at bounding box center [470, 548] width 228 height 14
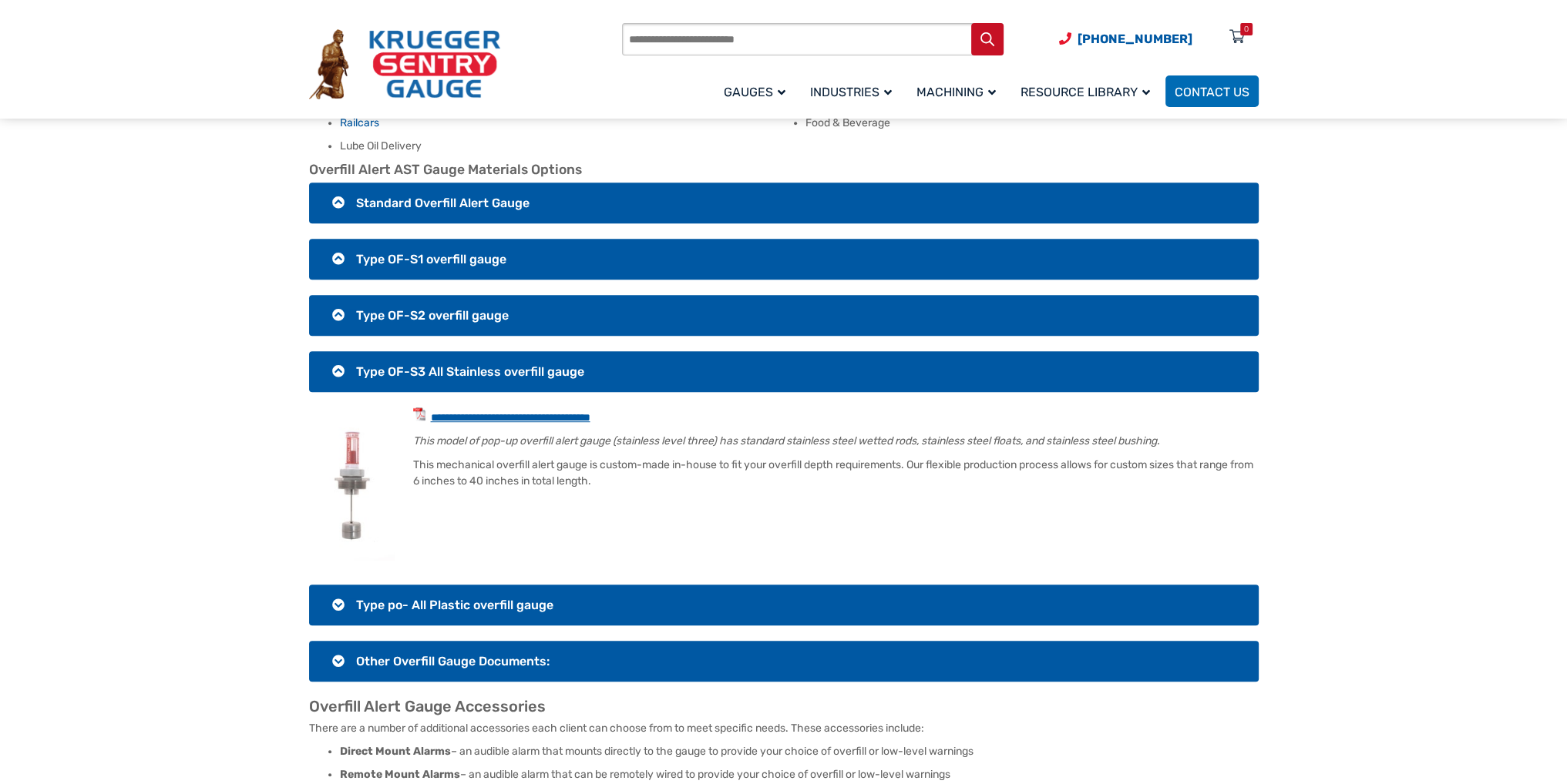
click at [312, 155] on link "**********" at bounding box center [510, 417] width 159 height 11
click at [312, 155] on h3 "Type po- All Plastic overfill gauge" at bounding box center [784, 605] width 950 height 41
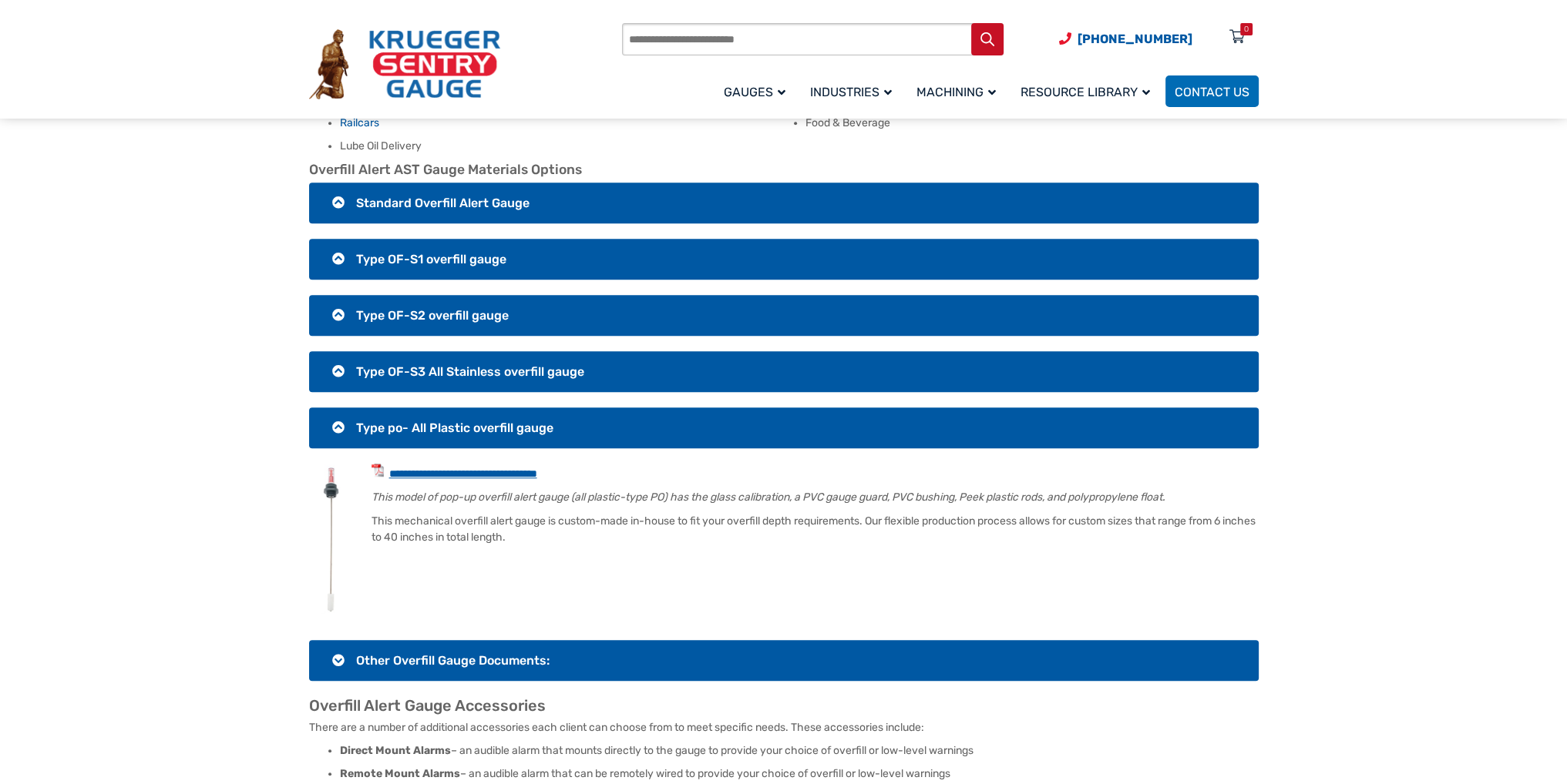
click at [312, 155] on link "**********" at bounding box center [463, 473] width 148 height 11
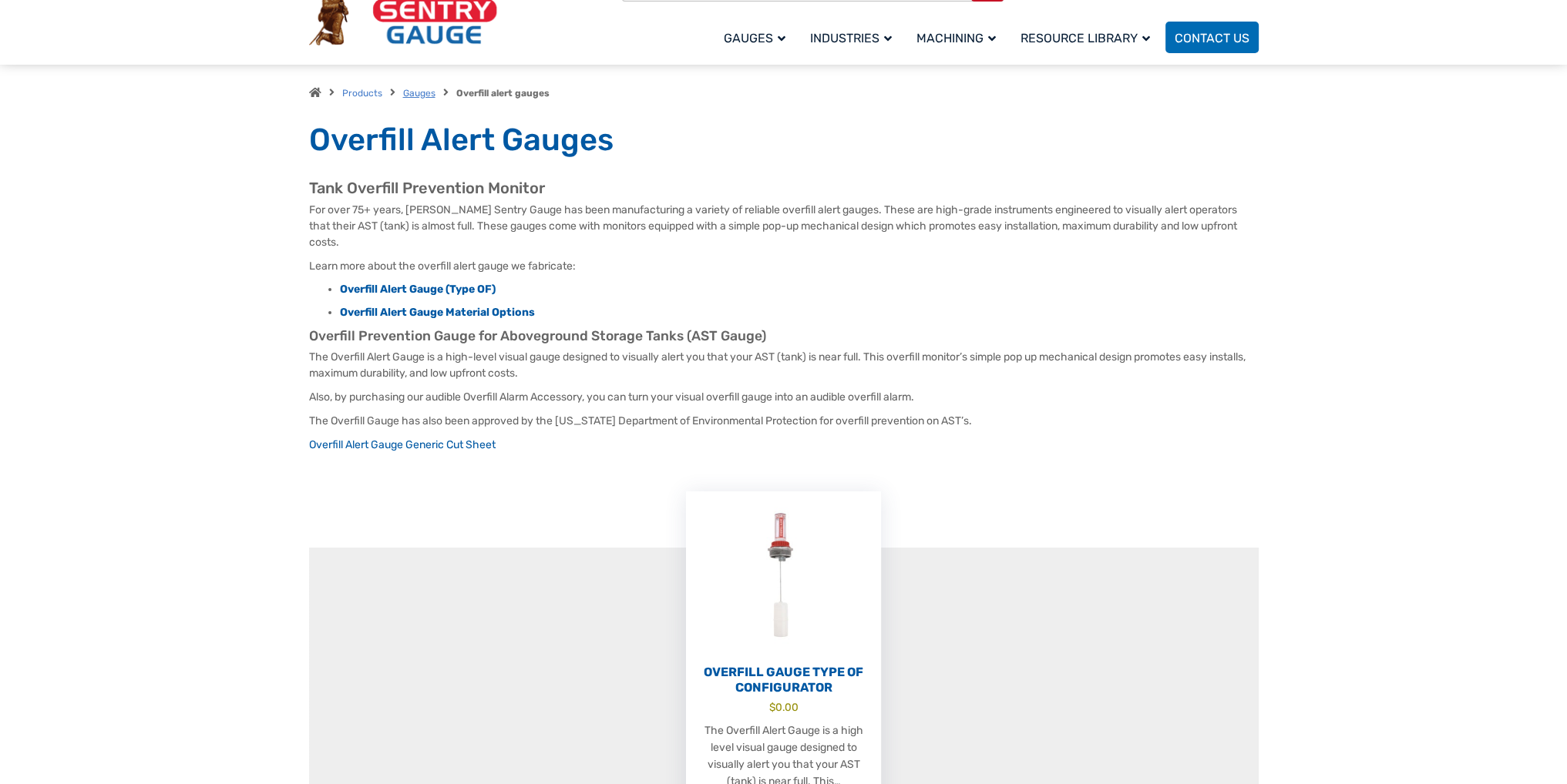
scroll to position [0, 0]
